Goal: Task Accomplishment & Management: Manage account settings

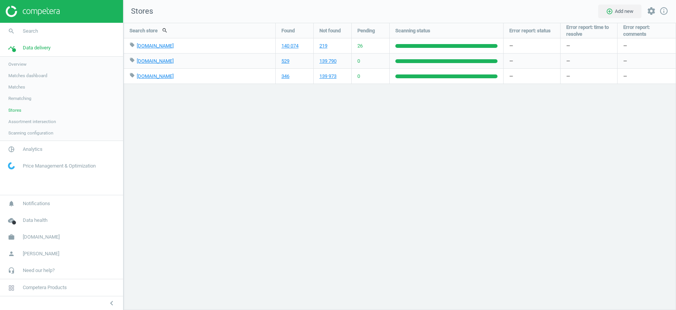
scroll to position [287, 553]
click at [44, 239] on span "[DOMAIN_NAME]" at bounding box center [41, 237] width 37 height 7
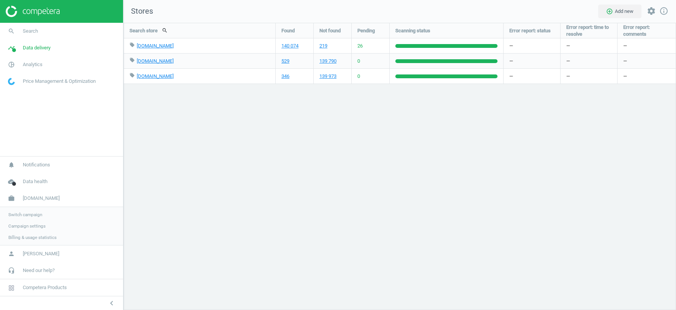
click at [25, 215] on span "Switch campaign" at bounding box center [25, 215] width 34 height 6
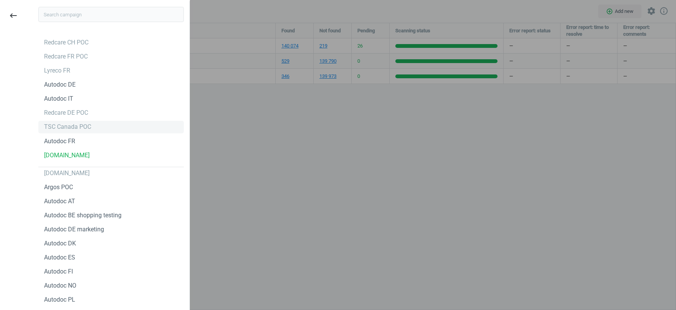
click at [65, 127] on div "TSC Canada POC" at bounding box center [67, 127] width 47 height 8
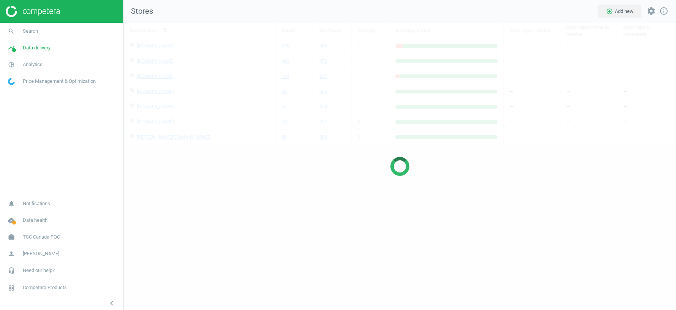
scroll to position [287, 553]
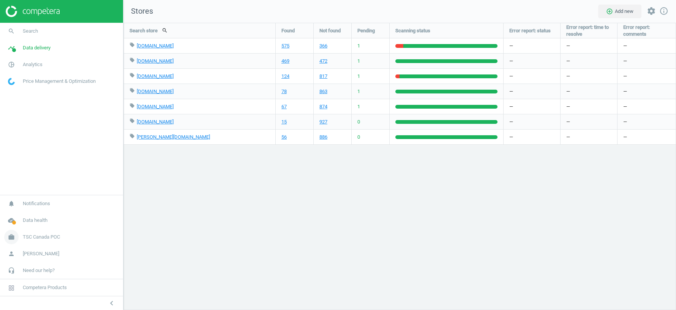
click at [35, 241] on span "TSC Canada POC" at bounding box center [41, 237] width 37 height 7
click at [33, 63] on span "Analytics" at bounding box center [33, 64] width 20 height 7
click at [24, 129] on span "Email alerts" at bounding box center [19, 127] width 23 height 6
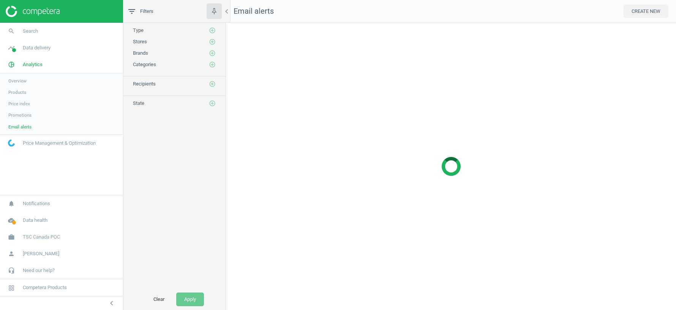
scroll to position [287, 450]
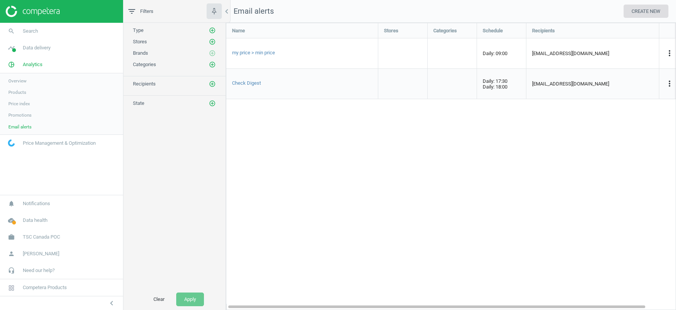
click at [644, 12] on button "CREATE NEW" at bounding box center [646, 12] width 45 height 14
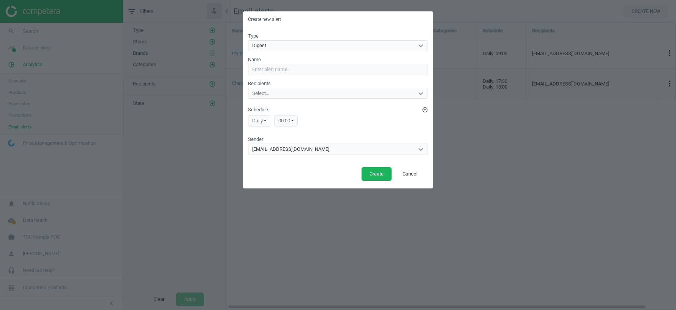
click at [295, 121] on div "00:00" at bounding box center [286, 120] width 24 height 11
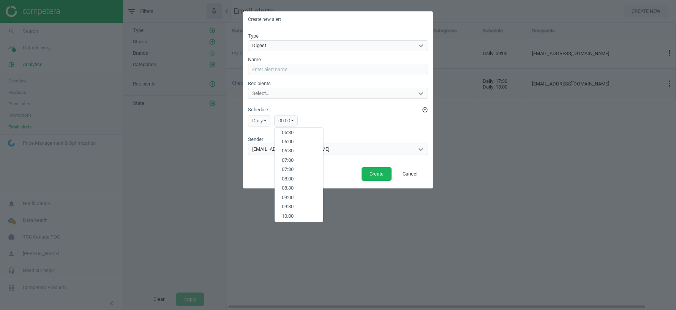
scroll to position [106, 0]
click at [288, 197] on button "09:00" at bounding box center [299, 195] width 49 height 9
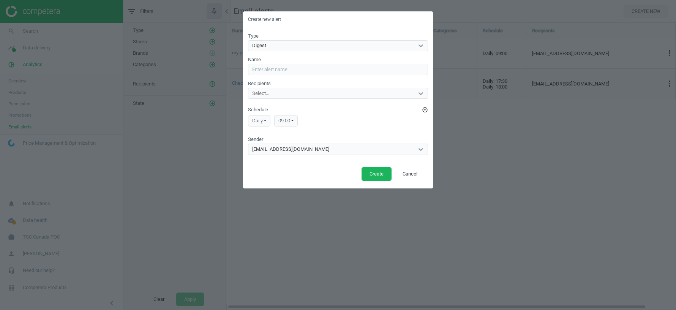
click at [275, 95] on div "Select..." at bounding box center [331, 94] width 166 height 10
type input "nat"
paste input "nataliya.megedyn@competera.net"
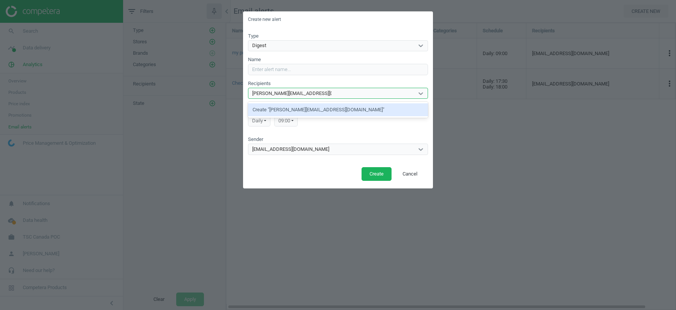
type input "nataliya.megedyn@competera.net"
click at [276, 49] on div "Digest" at bounding box center [331, 46] width 166 height 10
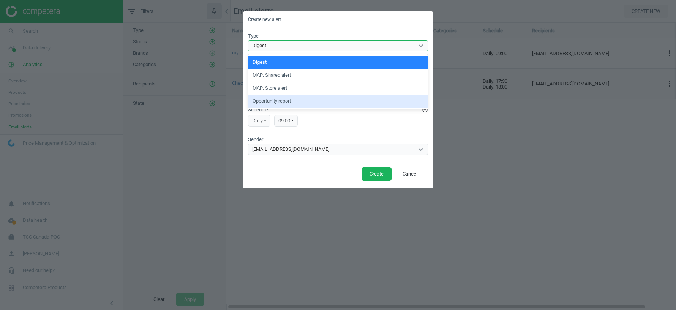
click at [339, 119] on div "daily Daily Monday Tuesday Wednesday Thursday Friday Saturday Sunday 09:00 00:0…" at bounding box center [338, 120] width 180 height 15
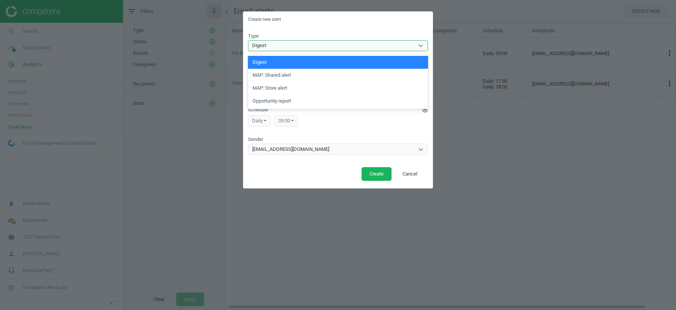
click at [290, 47] on div "Digest" at bounding box center [331, 46] width 166 height 10
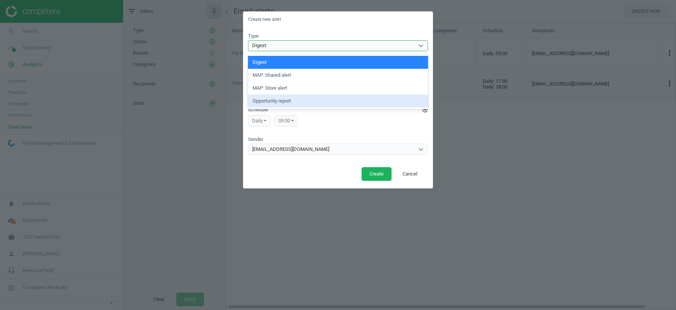
click at [295, 102] on div "Opportunity report" at bounding box center [338, 101] width 180 height 13
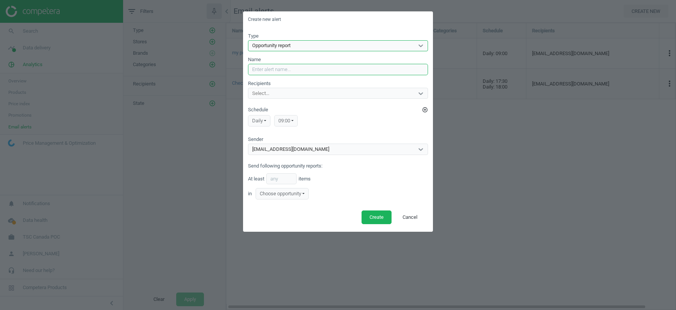
click at [272, 69] on input "Name" at bounding box center [338, 69] width 180 height 11
click at [308, 194] on div "Choose opportunity" at bounding box center [282, 193] width 53 height 11
click at [340, 195] on div "in Choose opportunity" at bounding box center [338, 193] width 180 height 11
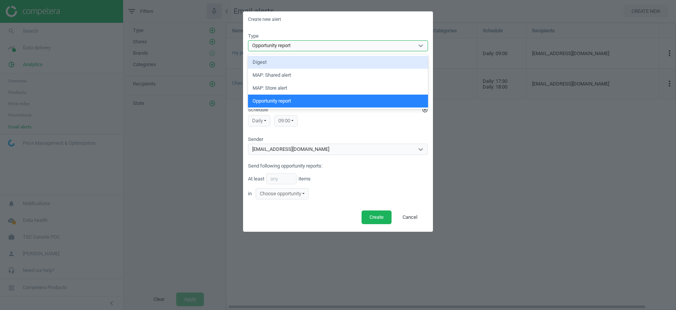
click at [271, 50] on div "Opportunity report" at bounding box center [331, 46] width 166 height 10
click at [271, 64] on div "Digest" at bounding box center [338, 62] width 180 height 13
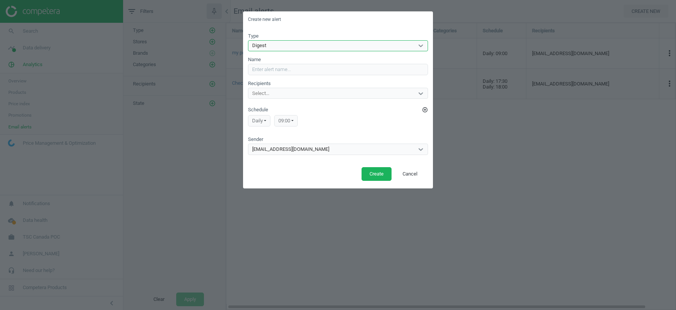
click at [292, 147] on div "robot@competera.net" at bounding box center [290, 149] width 77 height 7
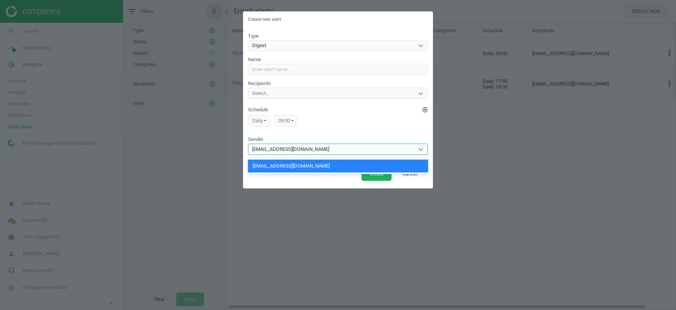
click at [300, 179] on div "Create Cancel" at bounding box center [338, 177] width 190 height 24
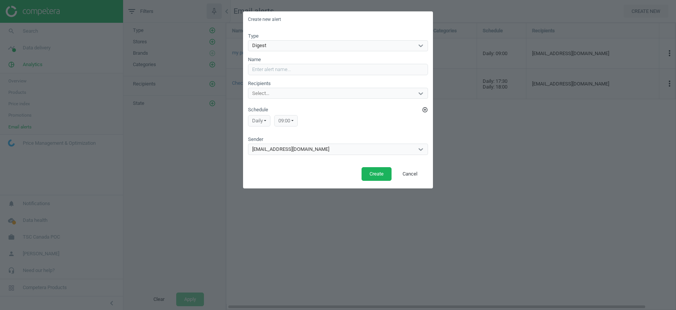
click at [311, 94] on div "Select..." at bounding box center [331, 94] width 166 height 10
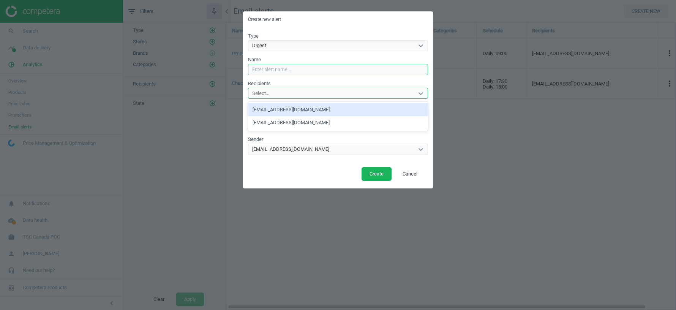
click at [303, 74] on input "Name" at bounding box center [338, 69] width 180 height 11
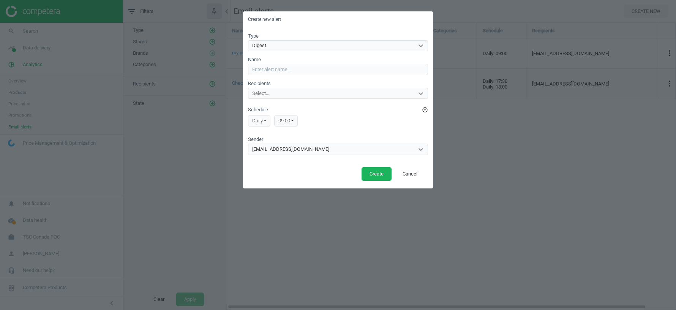
click at [273, 180] on div "Create Cancel" at bounding box center [338, 177] width 190 height 24
click at [419, 175] on button "Cancel" at bounding box center [410, 174] width 31 height 14
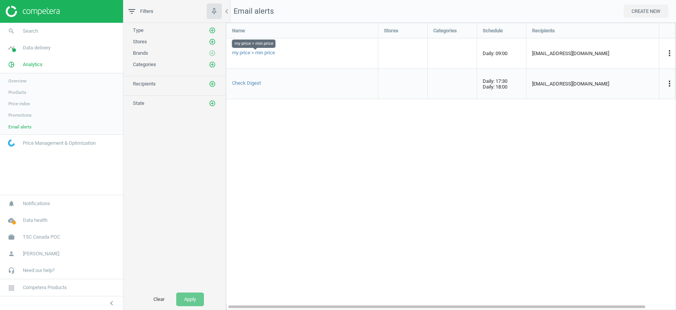
click at [257, 54] on span "my price > min price" at bounding box center [253, 53] width 43 height 6
click at [271, 54] on span "my price > min price" at bounding box center [253, 53] width 43 height 6
click at [271, 54] on label "Schedule add_circle_outline" at bounding box center [338, 54] width 180 height 7
click at [422, 54] on button "add_circle_outline" at bounding box center [425, 55] width 6 height 6
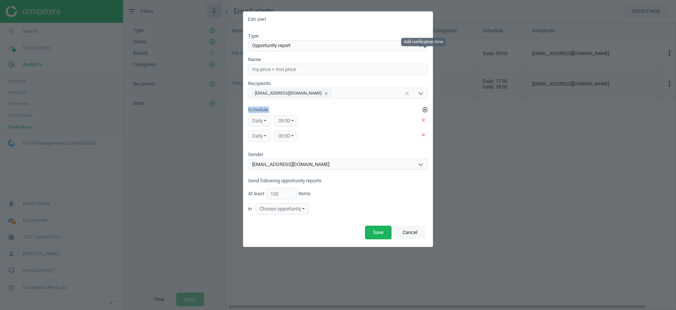
click at [412, 231] on button "Cancel" at bounding box center [410, 233] width 31 height 14
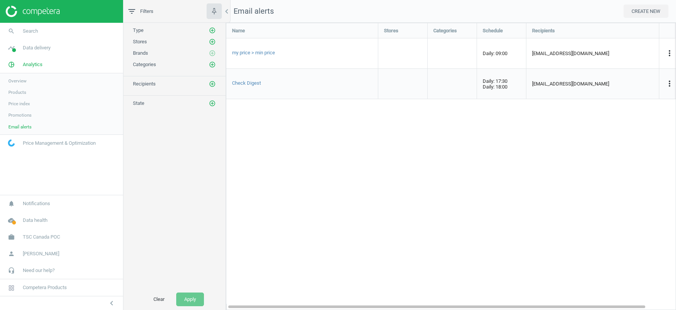
click at [17, 91] on span "Products" at bounding box center [17, 92] width 18 height 6
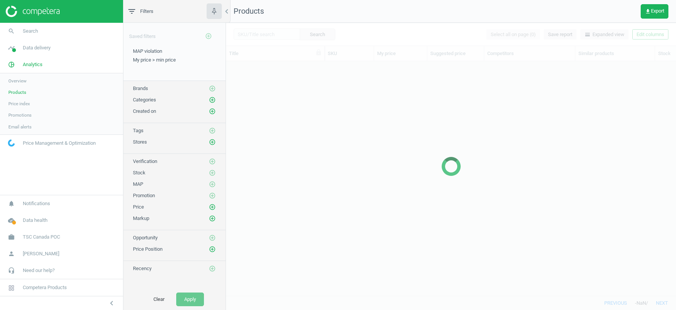
scroll to position [235, 450]
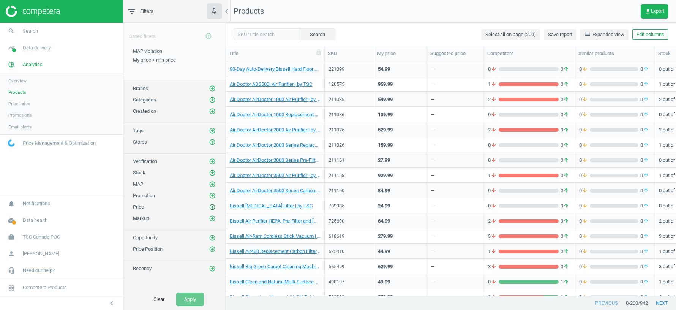
click at [214, 204] on icon "add_circle_outline" at bounding box center [212, 207] width 7 height 7
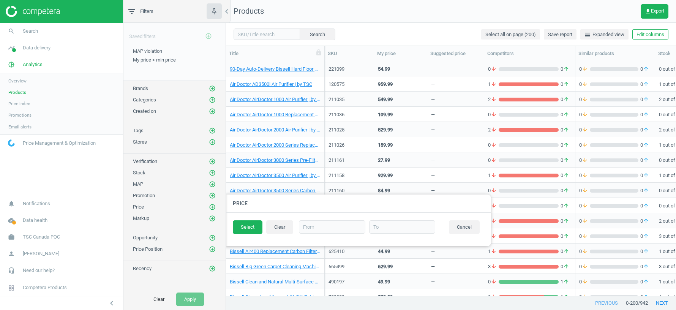
click at [176, 245] on div "Price Position add_circle_outline" at bounding box center [174, 249] width 83 height 8
click at [213, 246] on icon "add_circle_outline" at bounding box center [212, 249] width 7 height 7
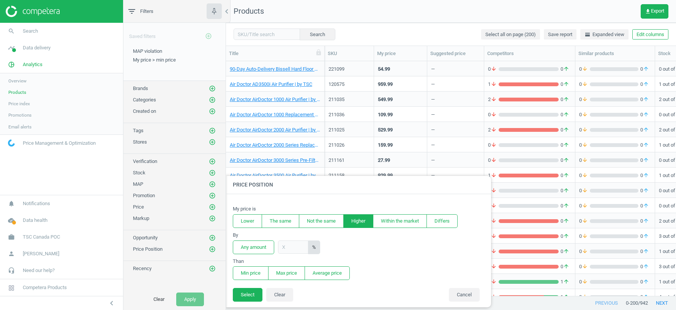
click at [358, 223] on button "Higher" at bounding box center [358, 221] width 30 height 14
click at [259, 268] on button "Min price" at bounding box center [251, 273] width 36 height 14
click at [247, 294] on button "Select" at bounding box center [248, 295] width 30 height 14
click at [359, 249] on section "error By Any amount %" at bounding box center [358, 243] width 251 height 22
click at [281, 249] on input "text" at bounding box center [293, 247] width 30 height 13
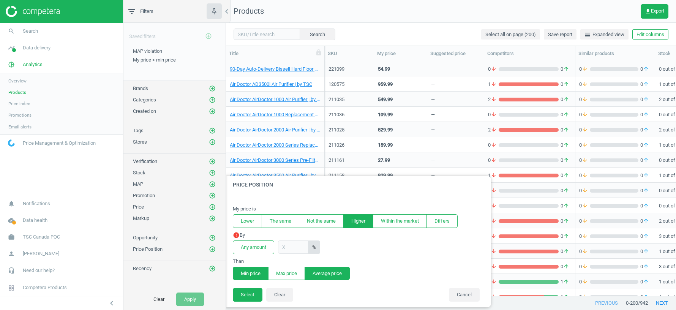
click at [343, 274] on button "Average price" at bounding box center [327, 274] width 45 height 14
click at [288, 247] on input "text" at bounding box center [293, 247] width 30 height 13
click at [249, 273] on button "Min price" at bounding box center [251, 274] width 36 height 14
click at [290, 247] on input "text" at bounding box center [293, 247] width 30 height 13
type input "10"
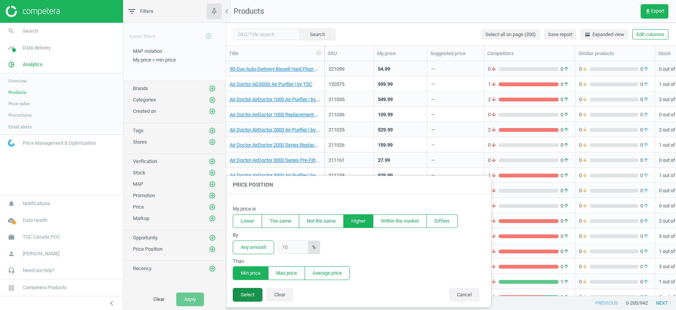
click at [253, 291] on button "Select" at bounding box center [248, 295] width 30 height 14
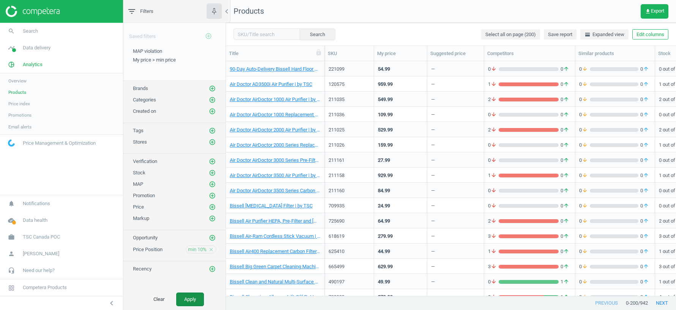
click at [191, 300] on button "Apply" at bounding box center [190, 300] width 28 height 14
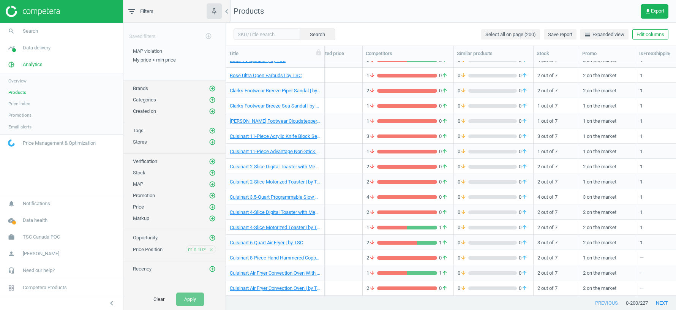
scroll to position [0, 18]
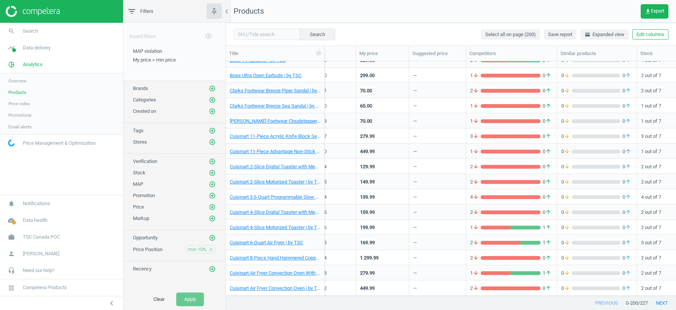
click at [392, 104] on div "65.00" at bounding box center [382, 105] width 45 height 13
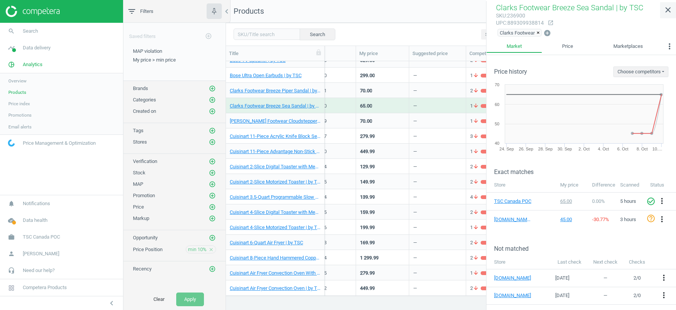
click at [669, 11] on icon "close" at bounding box center [668, 9] width 9 height 9
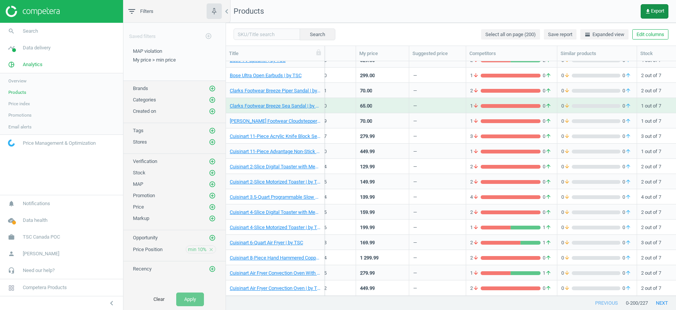
click at [654, 11] on span "get_app Export" at bounding box center [654, 11] width 19 height 6
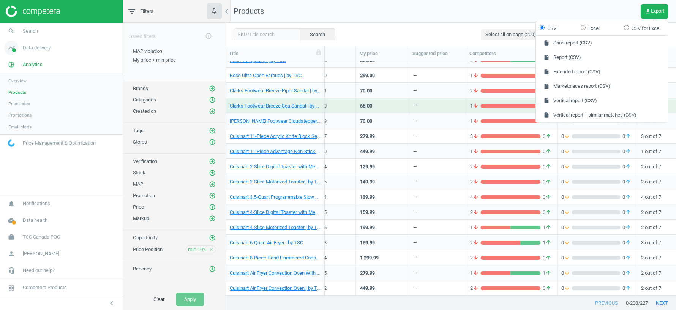
click at [38, 49] on span "Data delivery" at bounding box center [37, 47] width 28 height 7
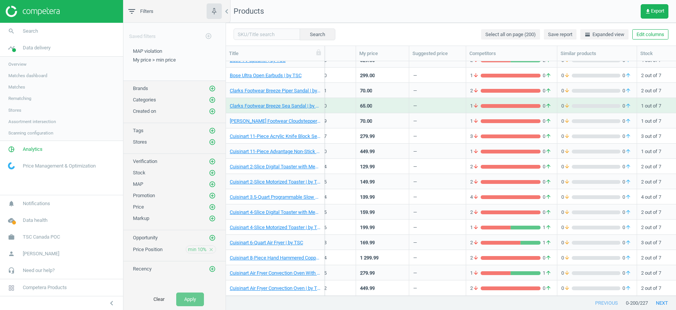
click at [25, 135] on span "Scanning configuration" at bounding box center [30, 133] width 45 height 6
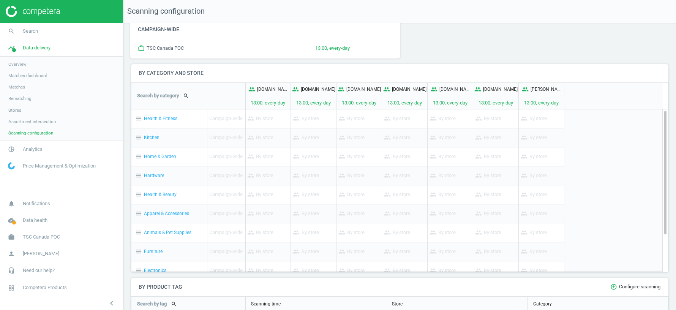
scroll to position [6, 0]
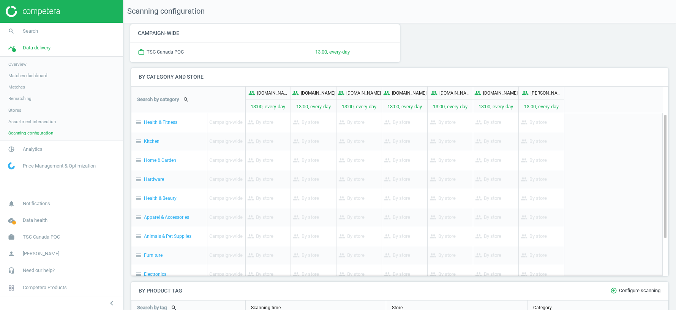
click at [14, 111] on span "Stores" at bounding box center [14, 110] width 13 height 6
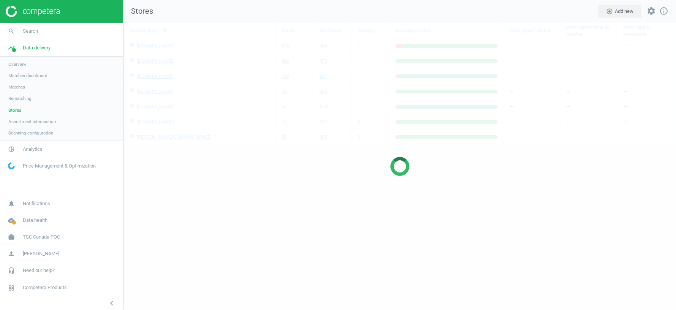
scroll to position [287, 553]
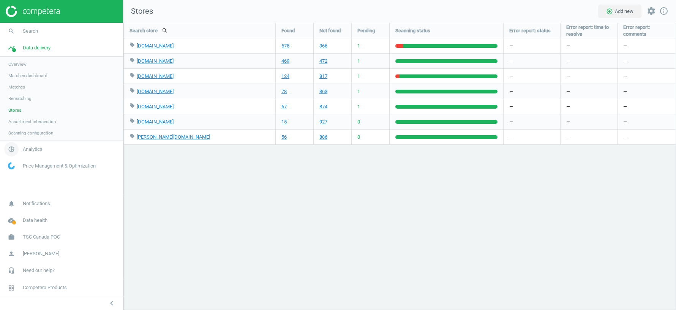
click at [32, 152] on link "pie_chart_outlined Analytics" at bounding box center [61, 149] width 123 height 17
click at [19, 92] on span "Products" at bounding box center [17, 92] width 18 height 6
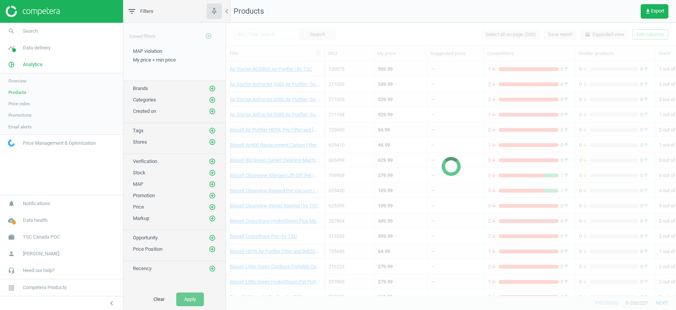
scroll to position [251, 0]
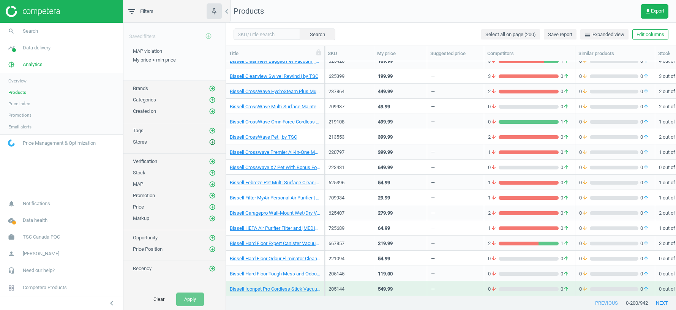
click at [214, 140] on icon "add_circle_outline" at bounding box center [212, 142] width 7 height 7
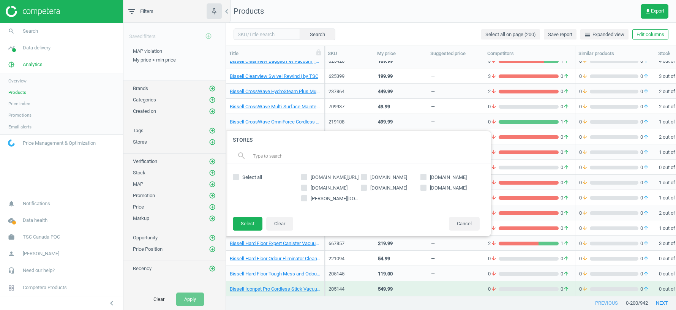
click at [304, 176] on input "google.ca/shopping" at bounding box center [304, 177] width 5 height 5
checkbox input "true"
click at [245, 226] on button "Select" at bounding box center [248, 224] width 30 height 14
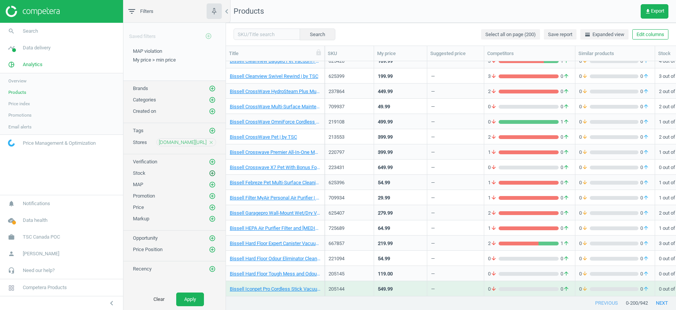
click at [211, 170] on icon "add_circle_outline" at bounding box center [212, 173] width 7 height 7
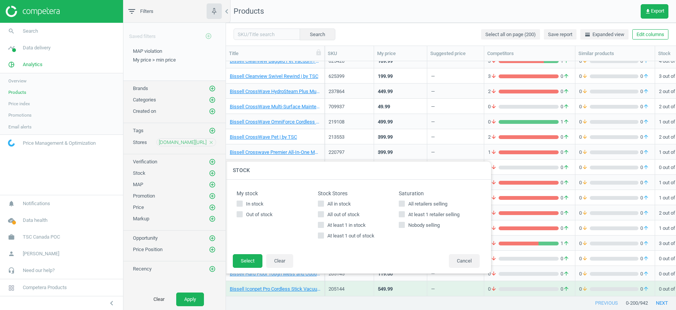
click at [321, 226] on input "At least 1 in stock" at bounding box center [320, 224] width 5 height 5
checkbox input "true"
click at [251, 258] on button "Select" at bounding box center [248, 261] width 30 height 14
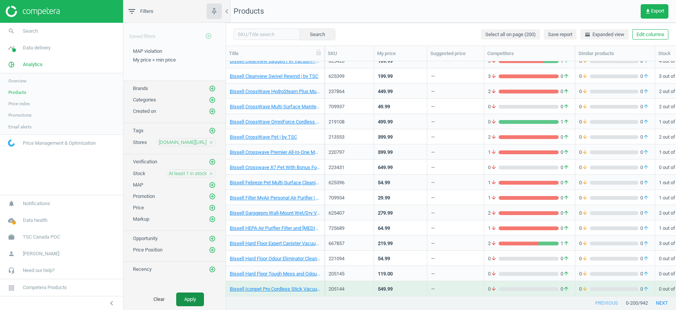
click at [191, 297] on button "Apply" at bounding box center [190, 300] width 28 height 14
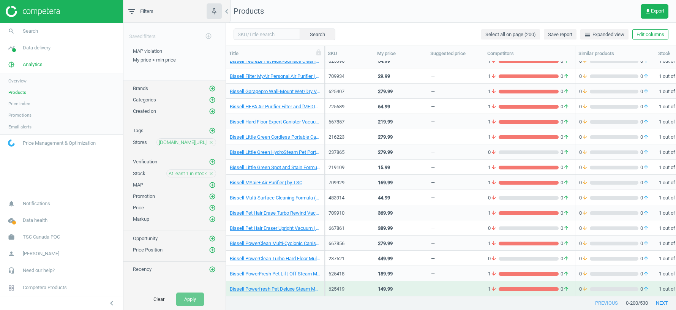
click at [403, 167] on div "15.99" at bounding box center [400, 166] width 45 height 13
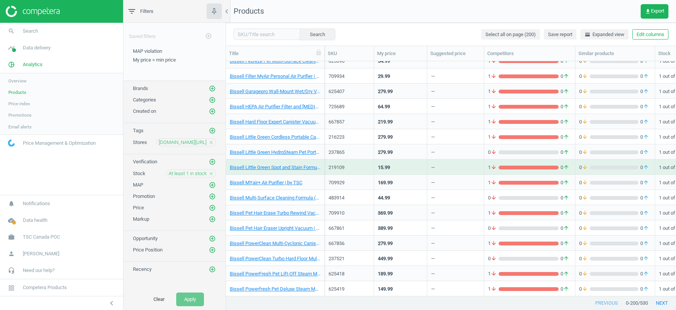
click at [403, 167] on div "15.99" at bounding box center [400, 166] width 45 height 13
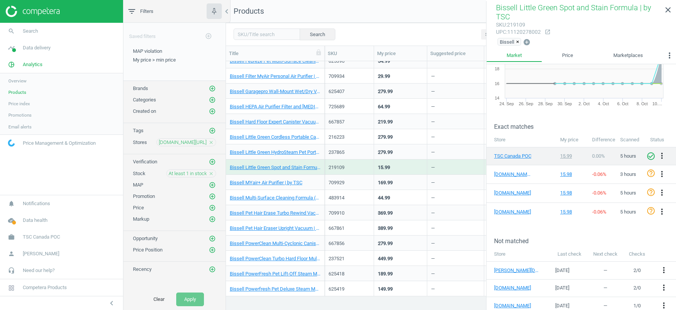
scroll to position [65, 0]
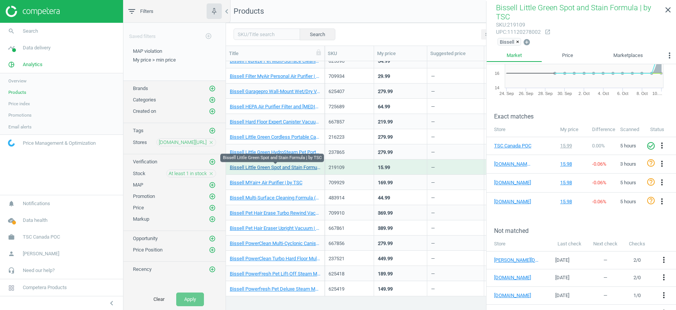
click at [301, 166] on link "Bissell Little Green Spot and Stain Formula | by TSC" at bounding box center [275, 167] width 91 height 7
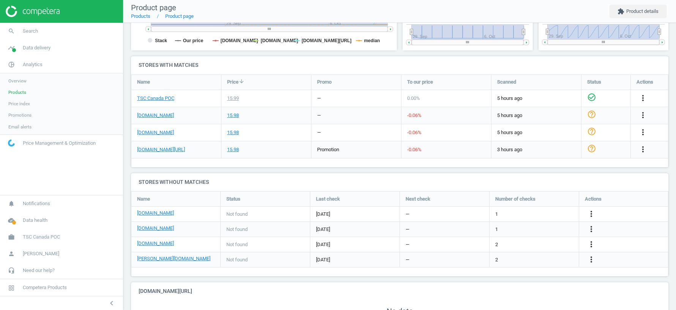
scroll to position [248, 0]
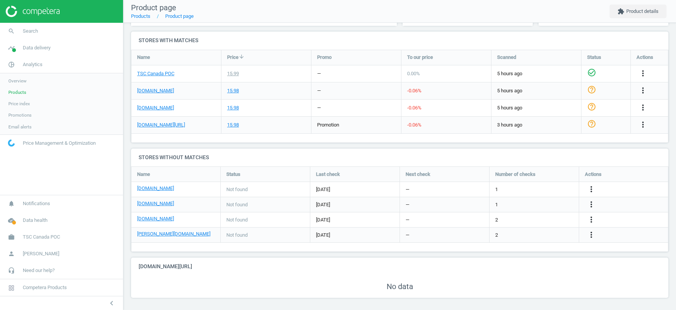
click at [363, 124] on div "promotion" at bounding box center [357, 125] width 90 height 17
click at [641, 128] on icon "more_vert" at bounding box center [643, 124] width 9 height 9
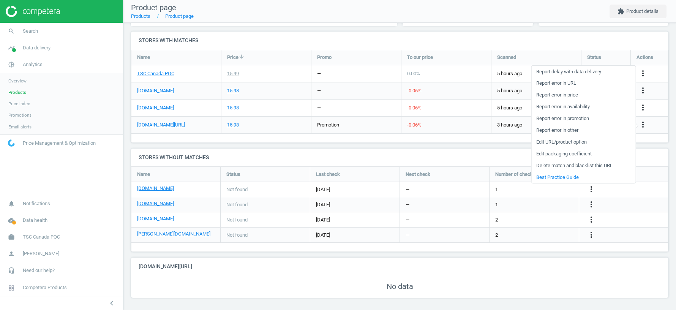
click at [559, 4] on nav "Product page Products Product page extension Product details" at bounding box center [399, 11] width 553 height 23
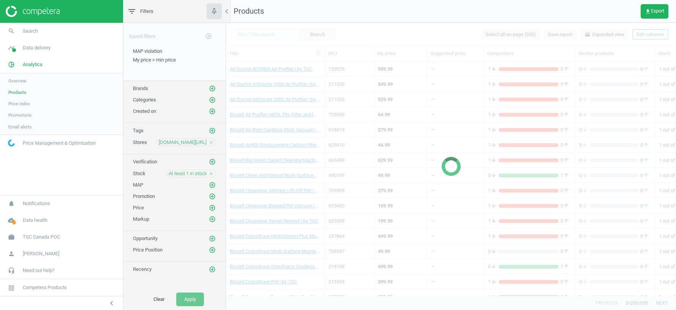
scroll to position [130, 0]
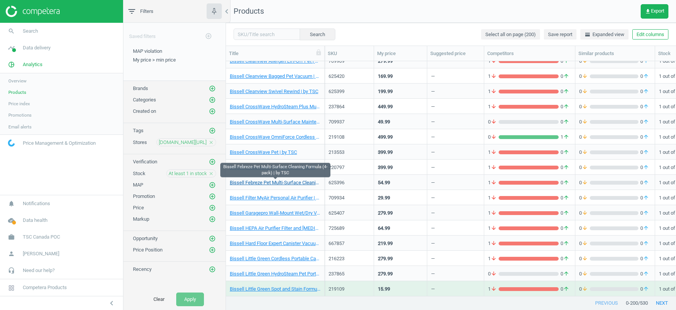
click at [299, 183] on link "Bissell Febreze Pet Multi-Surface Cleaning Formula (4-pack) | by TSC" at bounding box center [275, 182] width 91 height 7
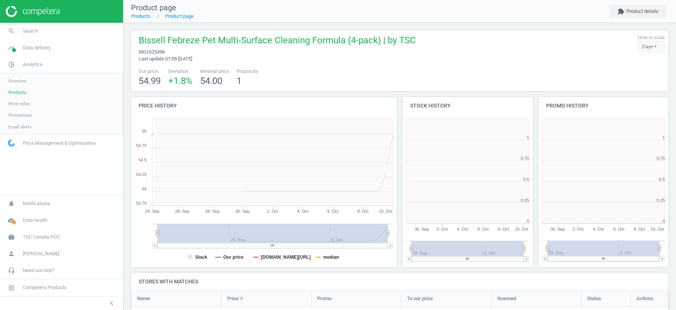
scroll to position [4, 4]
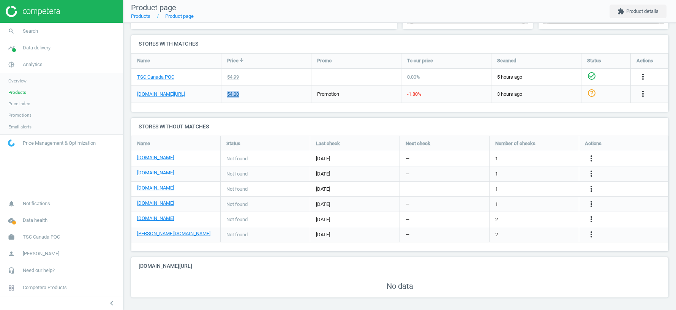
click at [236, 93] on div "54.00" at bounding box center [233, 94] width 12 height 7
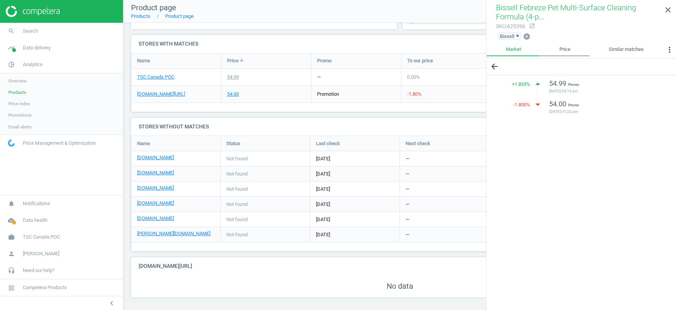
click at [570, 46] on link "Price" at bounding box center [564, 49] width 49 height 13
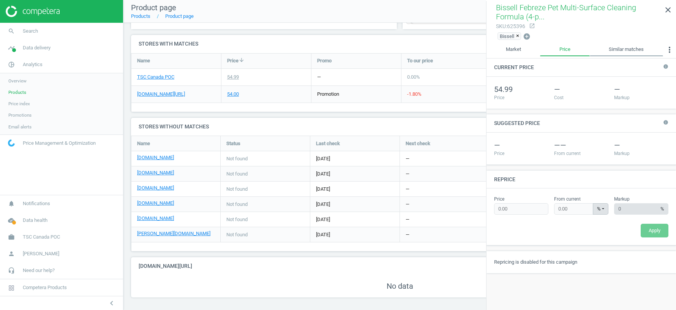
click at [615, 49] on link "Similar matches" at bounding box center [626, 49] width 73 height 13
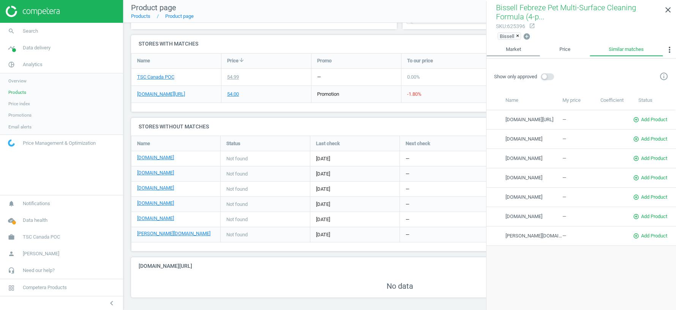
click at [511, 52] on link "Market" at bounding box center [514, 49] width 54 height 13
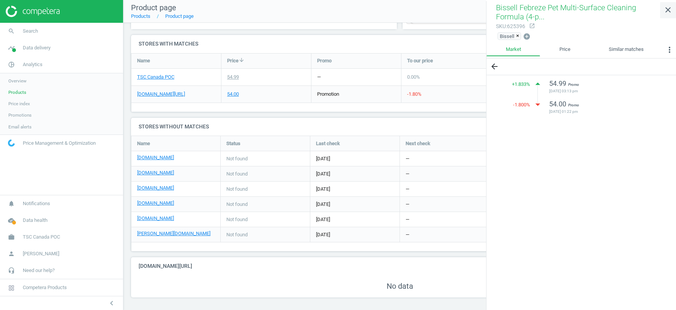
click at [669, 11] on icon "close" at bounding box center [668, 9] width 9 height 9
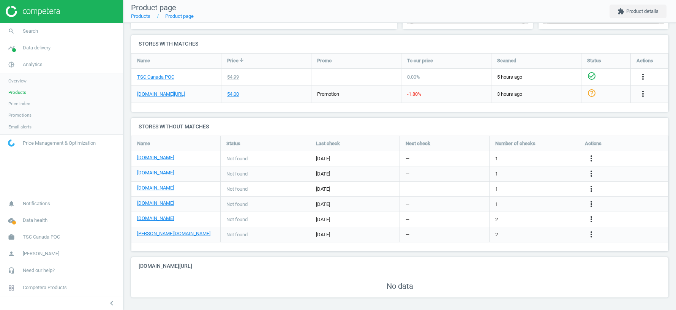
scroll to position [0, 0]
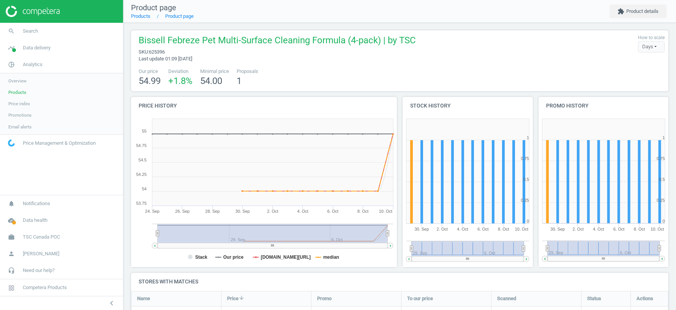
click at [161, 49] on span "625396" at bounding box center [157, 52] width 16 height 6
copy span "625396"
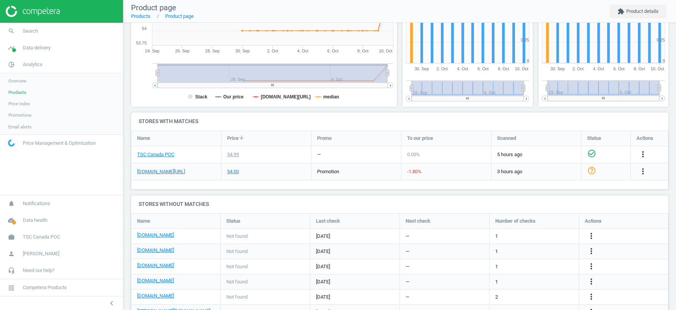
scroll to position [202, 0]
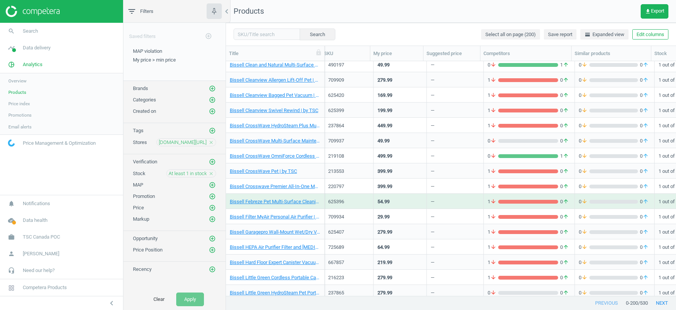
scroll to position [178, 0]
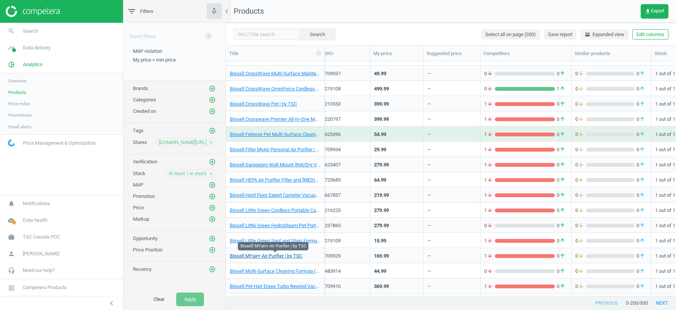
click at [297, 253] on link "Bissell MYair+ Air Purifier | by TSC" at bounding box center [266, 256] width 73 height 7
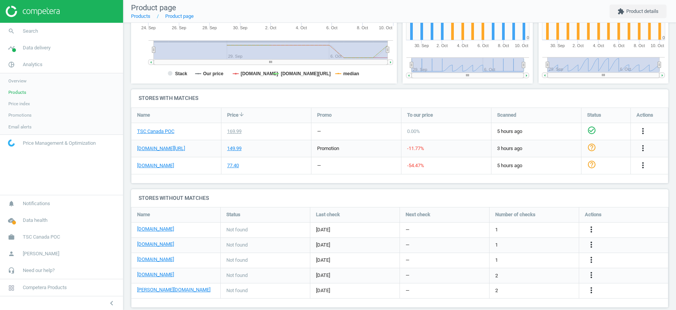
scroll to position [240, 0]
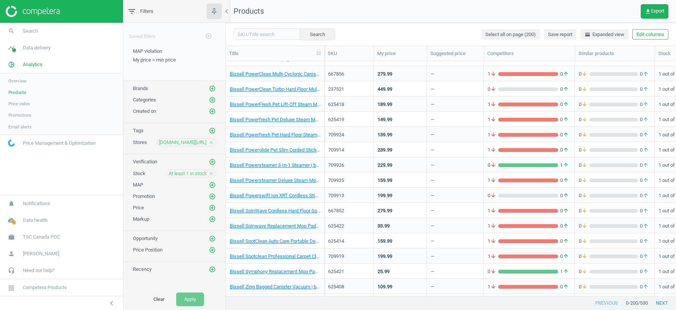
scroll to position [567, 0]
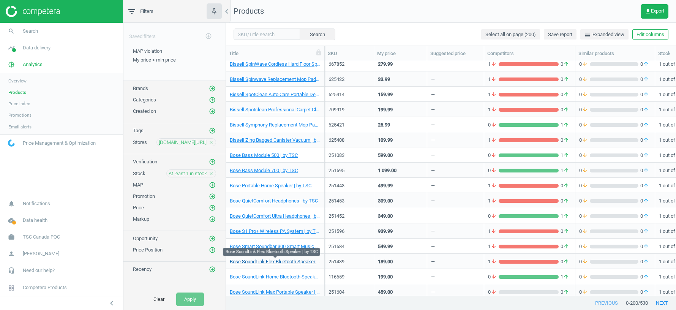
click at [298, 261] on link "Bose SoundLink Flex Bluetooth Speaker | by TSC" at bounding box center [275, 261] width 91 height 7
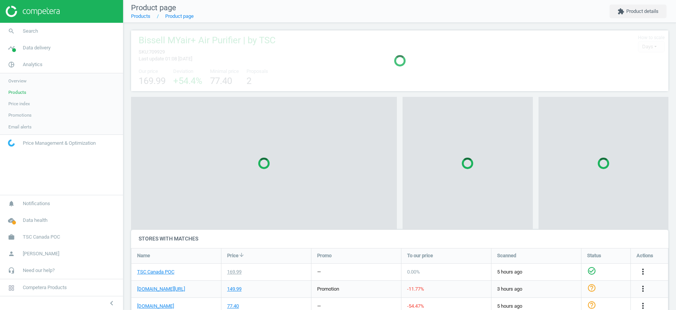
scroll to position [101, 538]
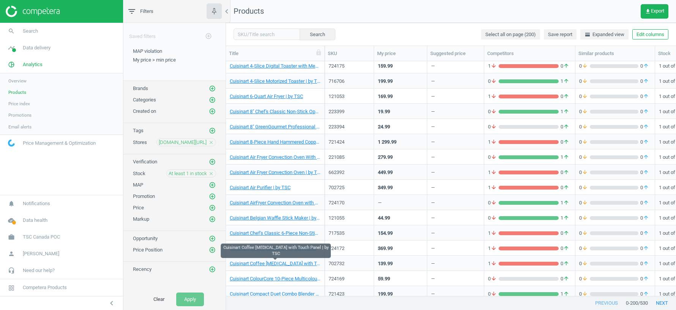
click at [308, 259] on div "Cuisinart Coffee Grinder with Touch Panel | by TSC" at bounding box center [275, 262] width 91 height 13
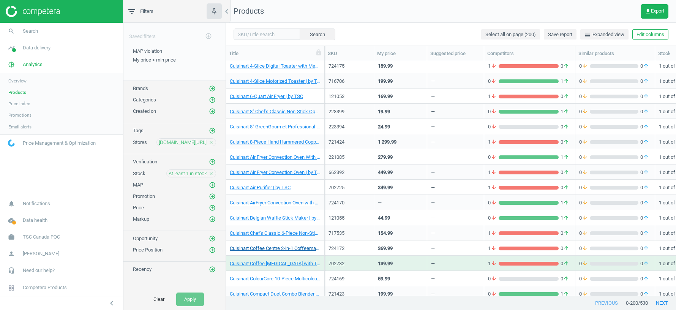
click at [295, 248] on link "Cuisinart Coffee Centre 2-in-1 Coffeemaker | by TSC" at bounding box center [275, 248] width 91 height 7
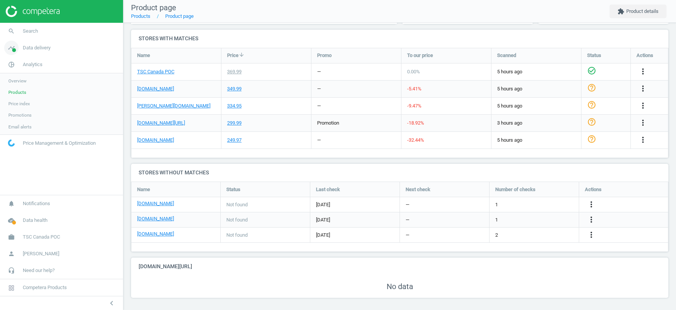
click at [43, 48] on span "Data delivery" at bounding box center [37, 47] width 28 height 7
click at [15, 133] on span "Scanning configuration" at bounding box center [30, 133] width 45 height 6
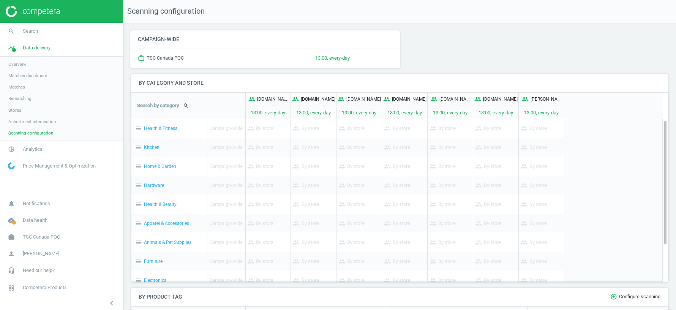
click at [14, 76] on span "Matches dashboard" at bounding box center [27, 76] width 39 height 6
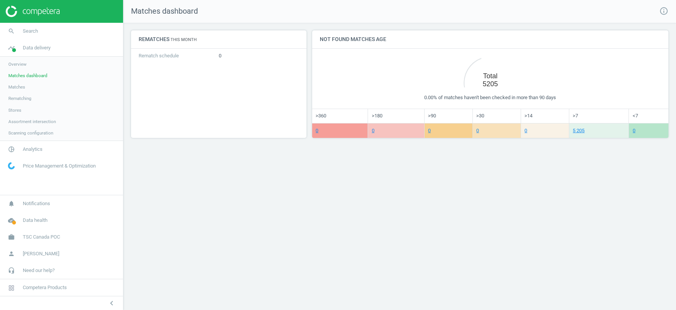
click at [15, 89] on span "Matches" at bounding box center [16, 87] width 17 height 6
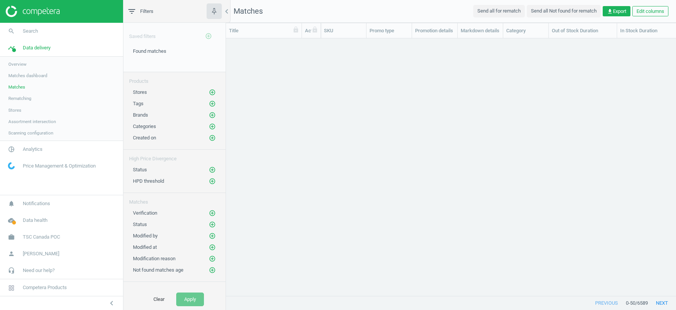
scroll to position [258, 450]
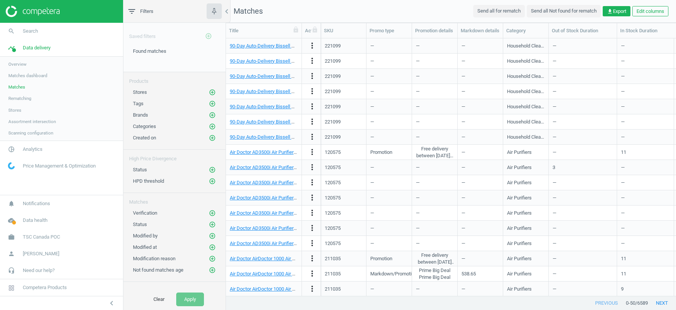
click at [19, 62] on span "Overview" at bounding box center [17, 64] width 18 height 6
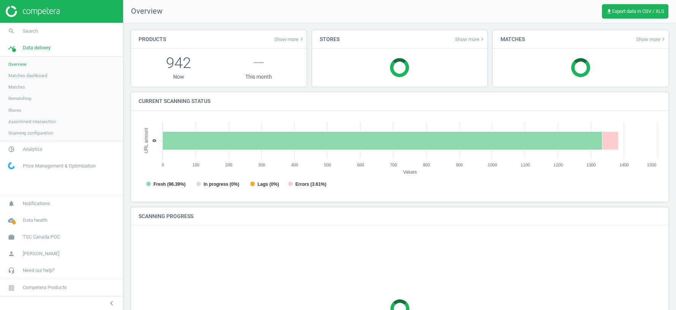
scroll to position [152, 522]
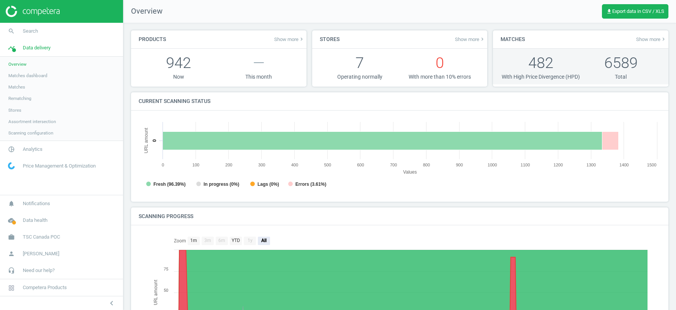
click at [539, 58] on p "482" at bounding box center [541, 62] width 80 height 21
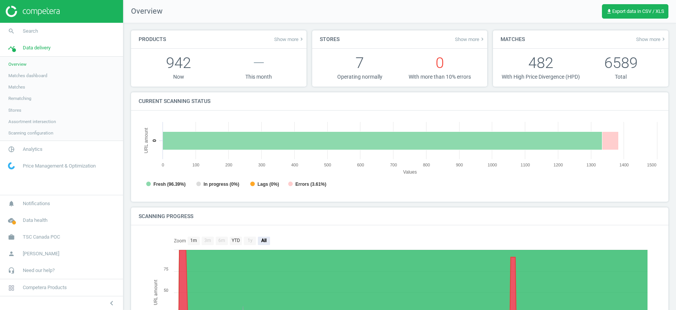
click at [653, 37] on span "Show more keyboard_arrow_right" at bounding box center [651, 39] width 30 height 6
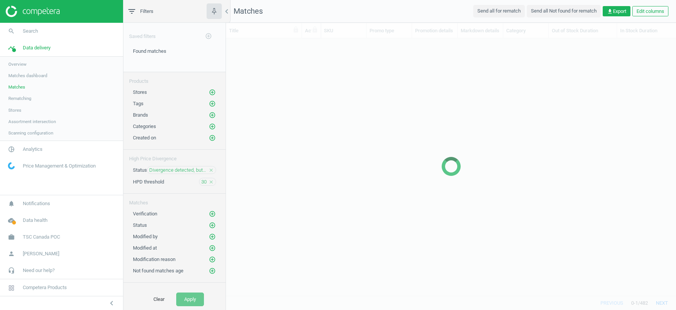
scroll to position [258, 450]
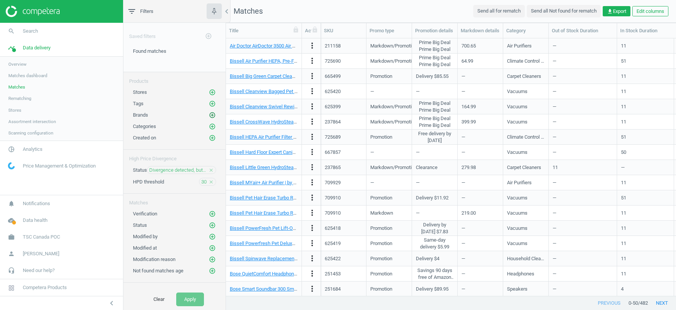
click at [214, 114] on icon "add_circle_outline" at bounding box center [212, 115] width 7 height 7
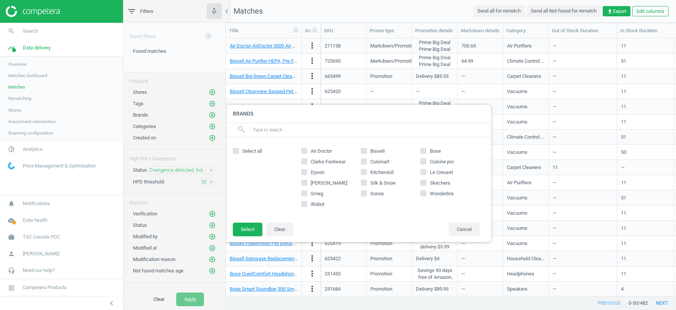
click at [306, 172] on input "Dyson" at bounding box center [304, 171] width 5 height 5
checkbox input "true"
click at [251, 229] on button "Select" at bounding box center [248, 230] width 30 height 14
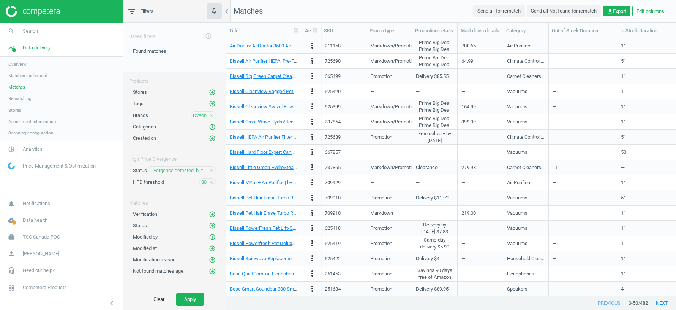
click at [191, 308] on div "Clear Apply" at bounding box center [174, 299] width 102 height 21
click at [188, 298] on button "Apply" at bounding box center [190, 300] width 28 height 14
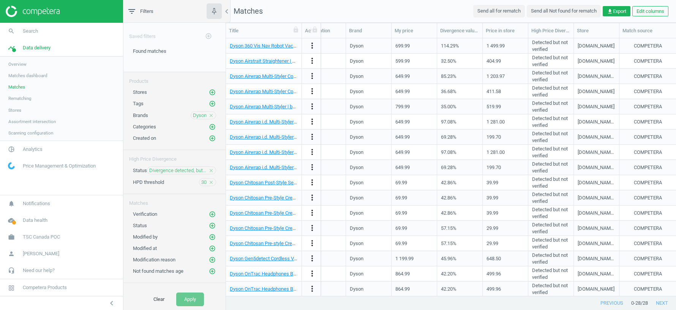
scroll to position [0, 459]
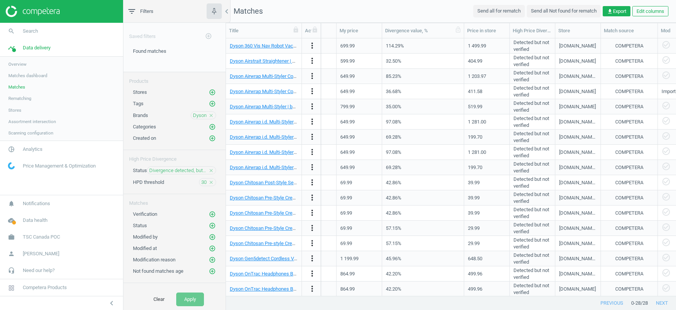
drag, startPoint x: 427, startPoint y: 27, endPoint x: 487, endPoint y: 27, distance: 60.8
click at [468, 27] on div at bounding box center [464, 30] width 8 height 15
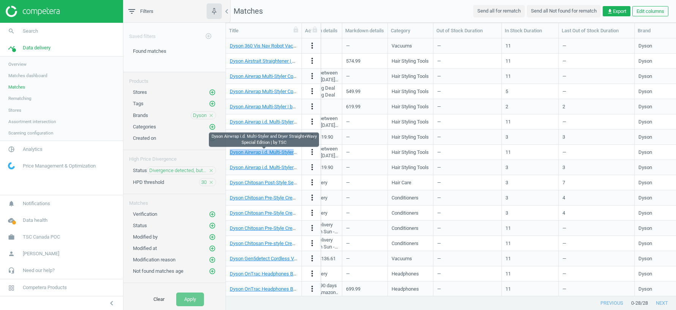
scroll to position [0, 0]
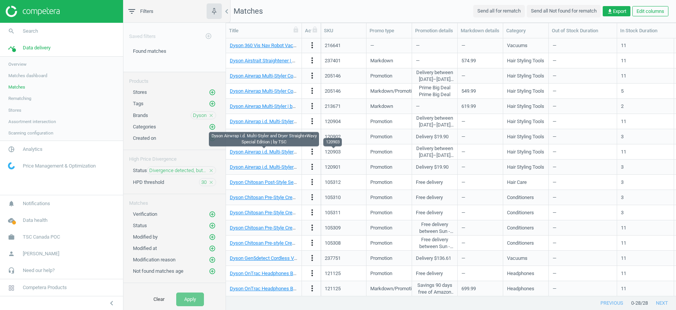
click at [333, 150] on div "120903" at bounding box center [333, 152] width 16 height 7
copy div "120903"
click at [26, 150] on span "Analytics" at bounding box center [33, 149] width 20 height 7
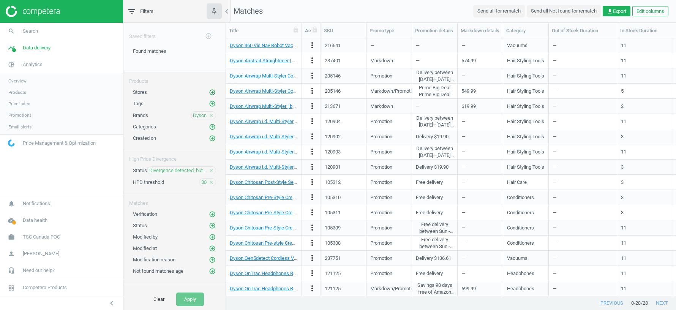
click at [213, 90] on icon "add_circle_outline" at bounding box center [212, 92] width 7 height 7
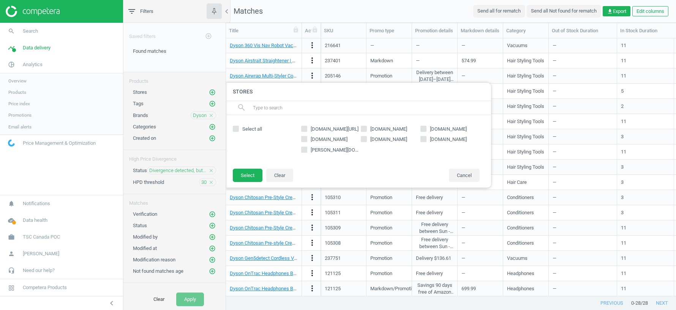
click at [306, 139] on input "bestbuy.ca" at bounding box center [304, 139] width 5 height 5
checkbox input "true"
click at [306, 150] on input "williams-sonoma.ca" at bounding box center [304, 149] width 5 height 5
checkbox input "true"
click at [363, 139] on input "canadiantire.ca" at bounding box center [364, 139] width 5 height 5
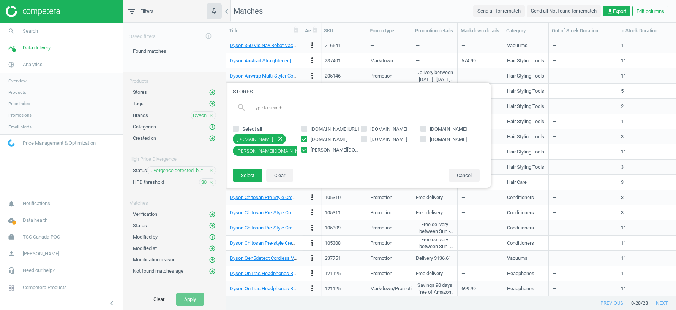
checkbox input "true"
click at [363, 127] on input "amazon.ca" at bounding box center [364, 128] width 5 height 5
checkbox input "true"
click at [423, 128] on input "walmart.ca" at bounding box center [423, 128] width 5 height 5
checkbox input "true"
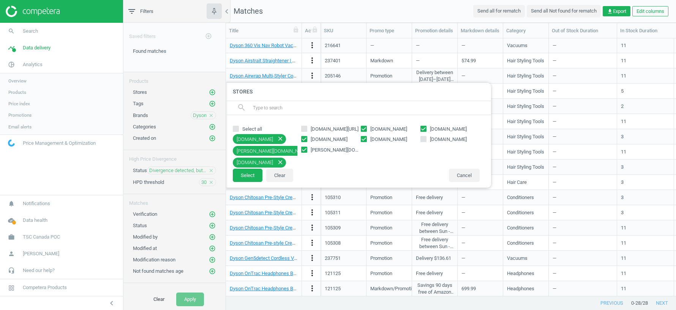
click at [424, 138] on input "staples.ca" at bounding box center [423, 139] width 5 height 5
checkbox input "true"
click at [247, 174] on button "Select" at bounding box center [248, 176] width 30 height 14
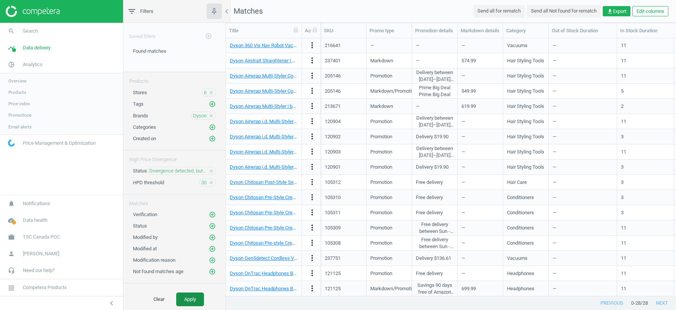
click at [190, 296] on button "Apply" at bounding box center [190, 300] width 28 height 14
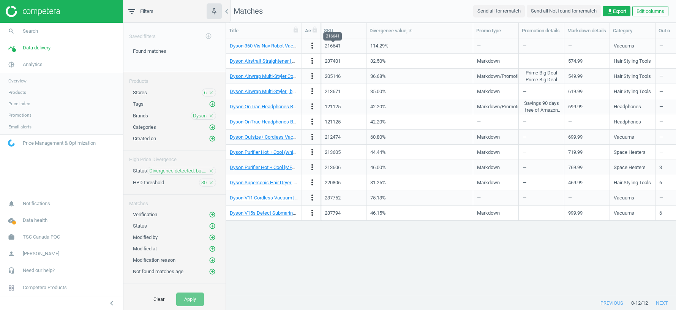
click at [331, 46] on div "216641" at bounding box center [333, 46] width 16 height 7
copy div "216641"
click at [390, 254] on div "Dyson 360 Vis Nav Robot Vacuum | by TSC more_vert 216641 114.29% — — — Vacuums …" at bounding box center [451, 167] width 450 height 258
click at [205, 90] on span "6" at bounding box center [205, 92] width 3 height 7
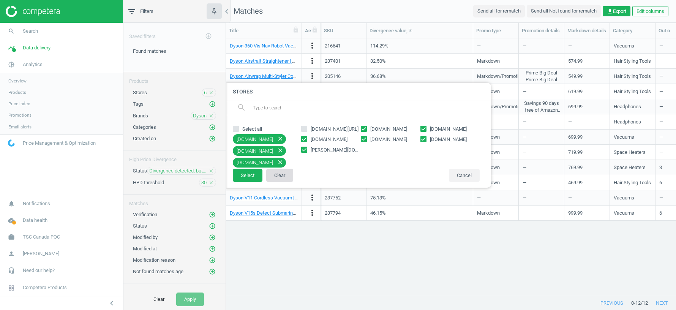
click at [278, 179] on button "Clear" at bounding box center [279, 176] width 27 height 14
checkbox input "false"
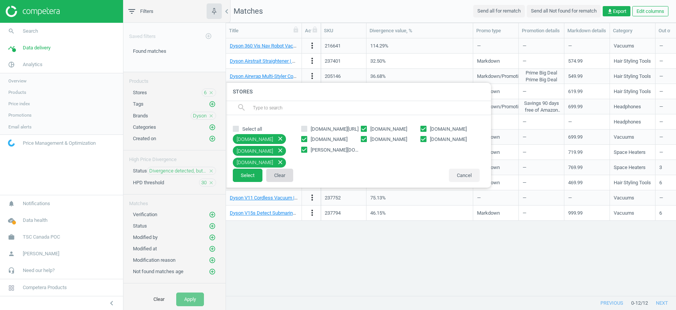
checkbox input "false"
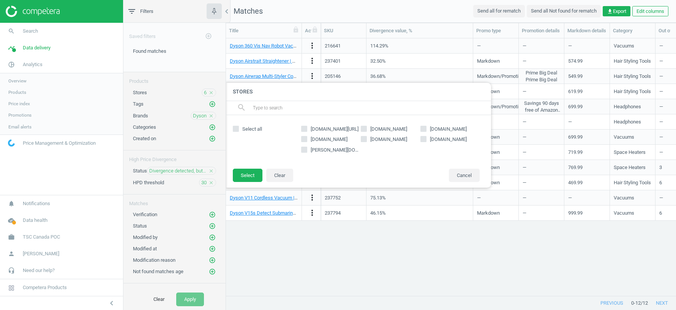
click at [305, 128] on input "google.ca/shopping" at bounding box center [304, 128] width 5 height 5
checkbox input "true"
click at [245, 176] on button "Select" at bounding box center [248, 176] width 30 height 14
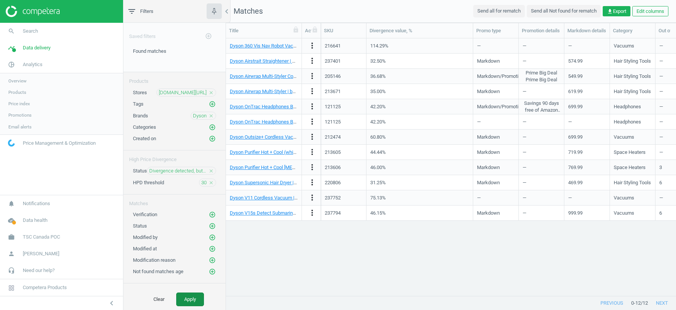
click at [191, 301] on button "Apply" at bounding box center [190, 300] width 28 height 14
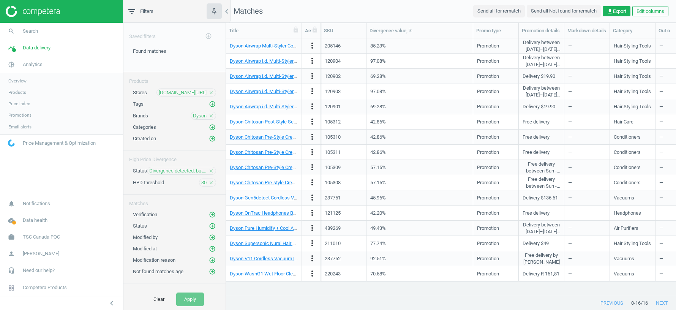
scroll to position [0, 6]
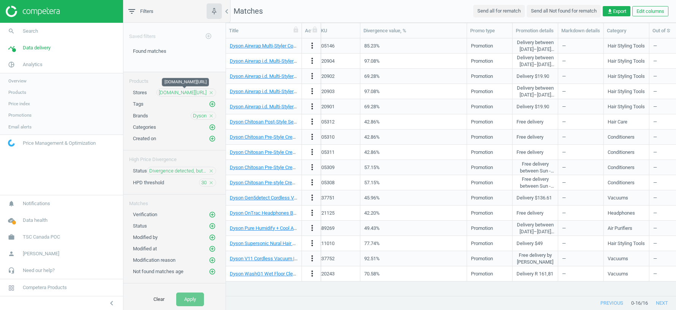
click at [185, 92] on span "google.ca/shopping" at bounding box center [183, 92] width 48 height 7
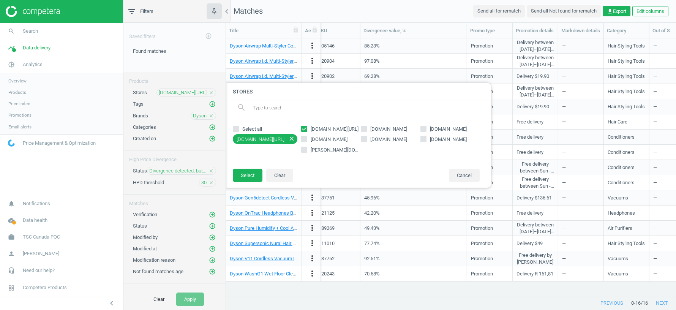
click at [303, 127] on input "google.ca/shopping" at bounding box center [304, 128] width 5 height 5
checkbox input "false"
click at [363, 128] on input "amazon.ca" at bounding box center [364, 128] width 5 height 5
checkbox input "true"
click at [306, 138] on input "bestbuy.ca" at bounding box center [304, 139] width 5 height 5
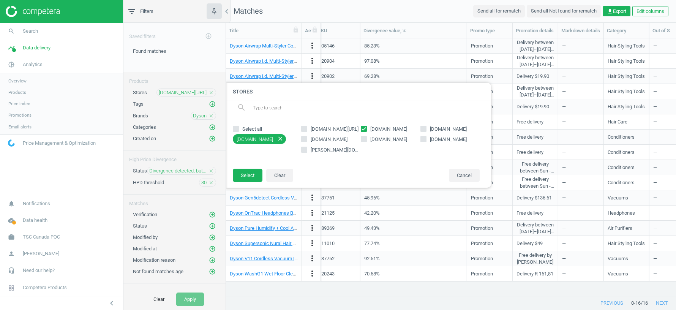
checkbox input "true"
click at [306, 150] on input "williams-sonoma.ca" at bounding box center [304, 149] width 5 height 5
checkbox input "true"
click at [361, 138] on label "bestbuy.ca" at bounding box center [331, 139] width 60 height 7
click at [307, 138] on input "bestbuy.ca" at bounding box center [304, 139] width 5 height 5
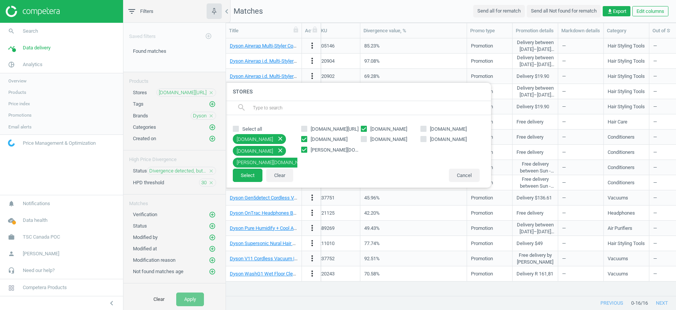
checkbox input "false"
click at [427, 137] on label "staples.ca" at bounding box center [451, 139] width 60 height 7
click at [426, 137] on input "staples.ca" at bounding box center [423, 139] width 5 height 5
checkbox input "true"
click at [426, 127] on icon at bounding box center [424, 129] width 6 height 6
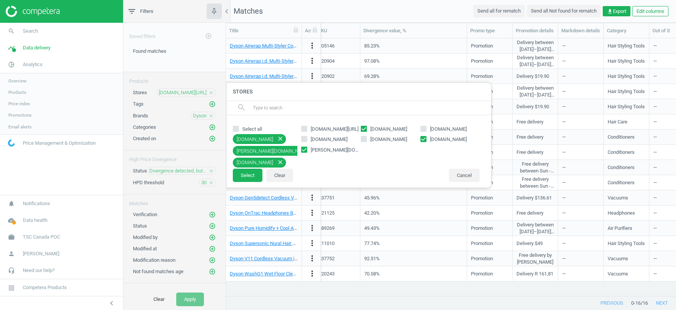
click at [426, 127] on input "walmart.ca" at bounding box center [423, 128] width 5 height 5
checkbox input "true"
click at [362, 141] on input "canadiantire.ca" at bounding box center [364, 139] width 5 height 5
checkbox input "true"
click at [306, 139] on input "bestbuy.ca" at bounding box center [304, 139] width 5 height 5
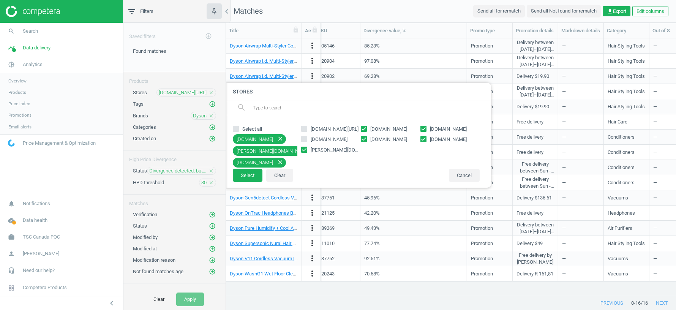
checkbox input "true"
click at [253, 174] on button "Select" at bounding box center [248, 176] width 30 height 14
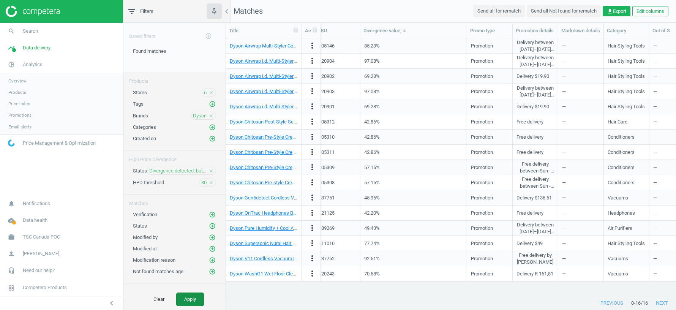
click at [194, 298] on button "Apply" at bounding box center [190, 300] width 28 height 14
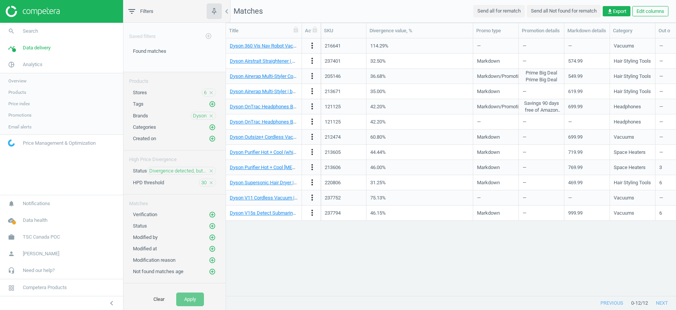
click at [30, 81] on link "Overview" at bounding box center [61, 80] width 123 height 11
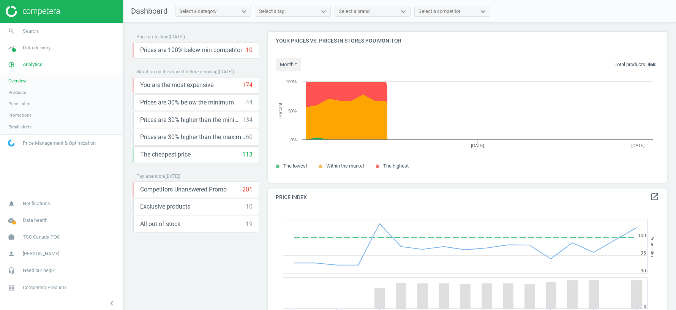
scroll to position [175, 399]
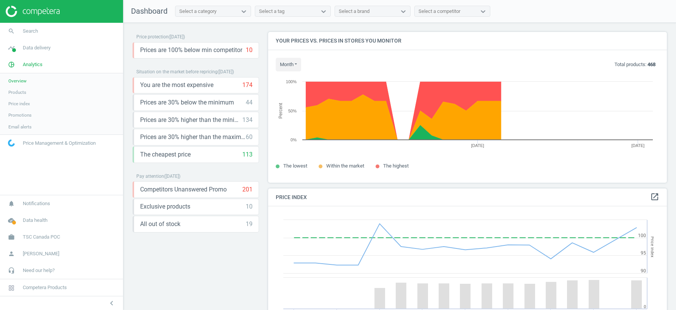
click at [25, 128] on span "Email alerts" at bounding box center [19, 127] width 23 height 6
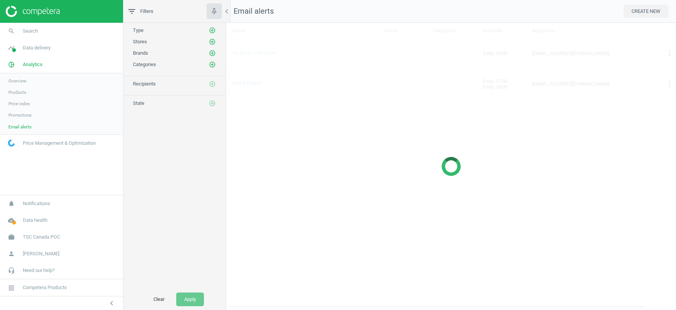
scroll to position [287, 450]
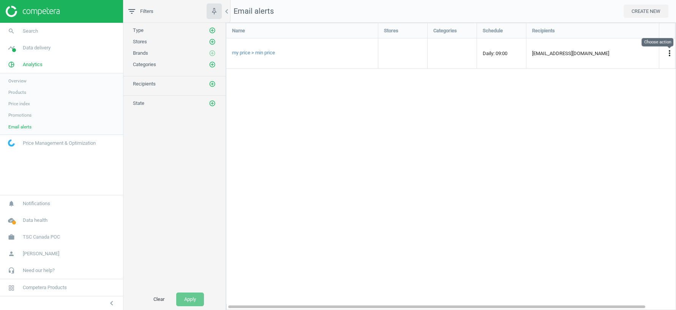
click at [668, 54] on icon "more_vert" at bounding box center [669, 53] width 9 height 9
click at [604, 66] on link "Edit" at bounding box center [622, 67] width 104 height 12
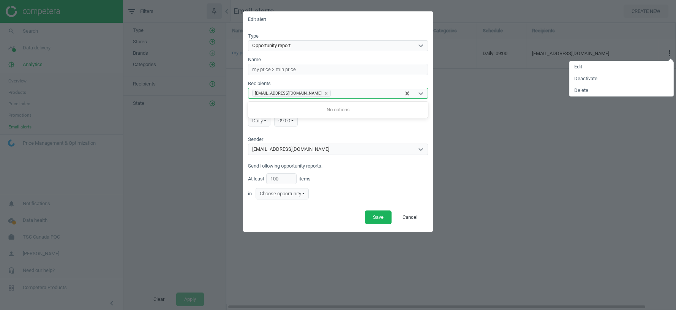
click at [352, 92] on div "mariia.samokhvalova@competera.net" at bounding box center [324, 94] width 152 height 10
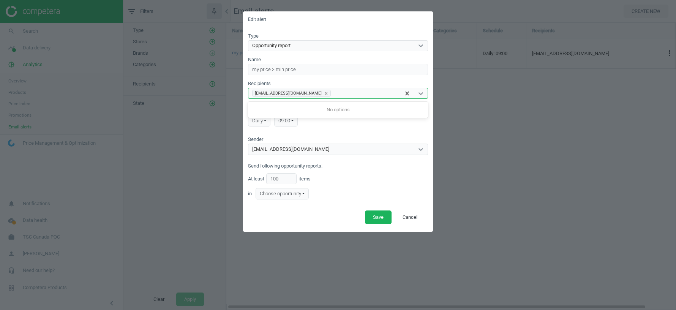
click at [377, 136] on div "Sender robot@competera.net" at bounding box center [338, 145] width 180 height 19
click at [359, 97] on div "mariia.samokhvalova@competera.net" at bounding box center [324, 94] width 152 height 10
click at [411, 222] on button "Cancel" at bounding box center [410, 217] width 31 height 14
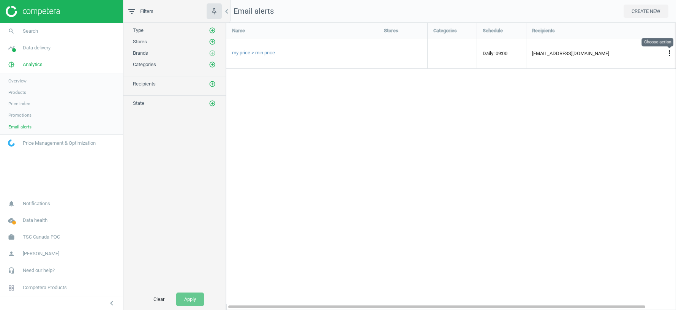
click at [669, 52] on icon "more_vert" at bounding box center [669, 53] width 9 height 9
click at [432, 151] on div "Name Stores Categories Schedule Recipients my price > min price Daily: 09:00 ma…" at bounding box center [451, 166] width 450 height 287
click at [669, 54] on icon "more_vert" at bounding box center [669, 53] width 9 height 9
click at [598, 64] on link "Edit" at bounding box center [622, 67] width 104 height 12
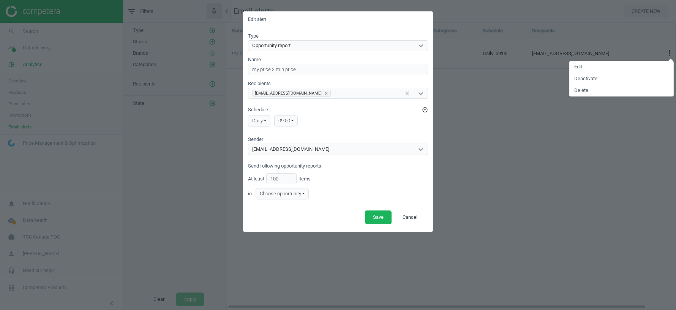
click at [352, 94] on div "mariia.samokhvalova@competera.net" at bounding box center [324, 94] width 152 height 10
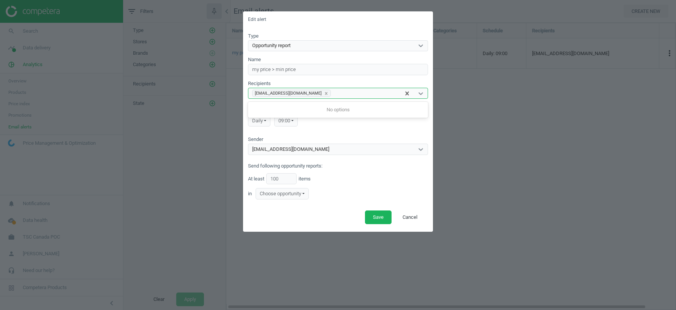
paste input "ishan.parikh@rci.rogers.com"
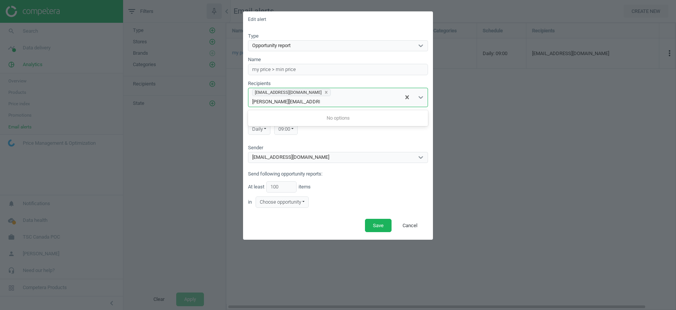
type input "ishan.parikh@rci.rogers.com"
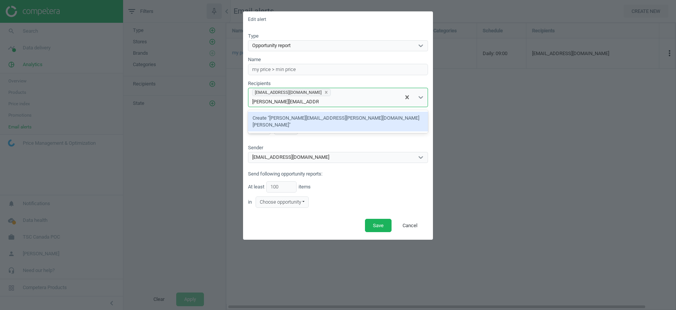
click at [319, 117] on div "Create "ishan.parikh@rci.rogers.com"" at bounding box center [338, 122] width 180 height 20
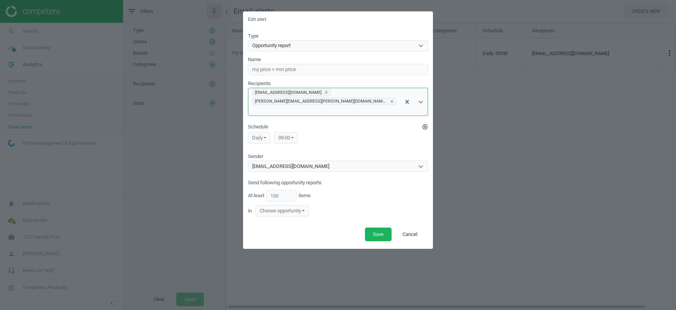
paste input "Charles.Lapointe@rci.rogers.com"
type input "Charles.Lapointe@rci.rogers.com"
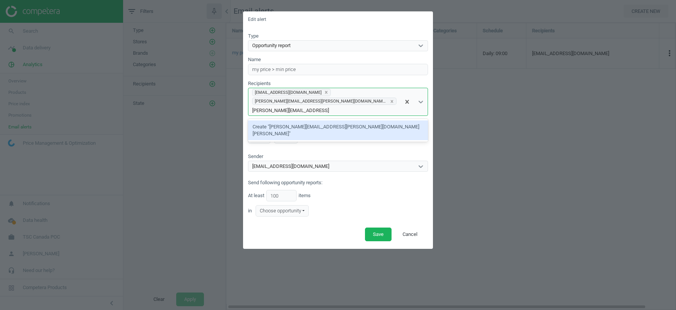
click at [315, 125] on div "Create "Charles.Lapointe@rci.rogers.com"" at bounding box center [338, 130] width 180 height 20
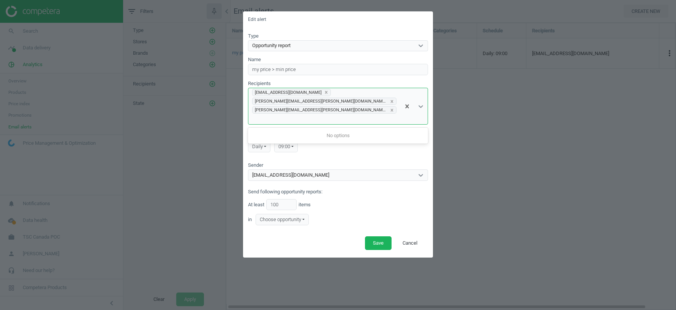
click at [371, 171] on div "robot@competera.net" at bounding box center [338, 174] width 180 height 11
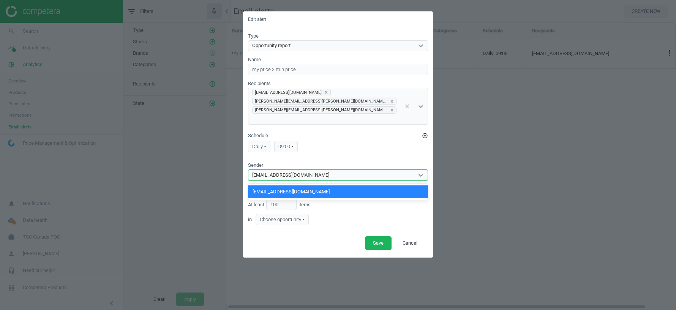
click at [367, 104] on div "mariia.samokhvalova@competera.net ishan.parikh@rci.rogers.com Charles.Lapointe@…" at bounding box center [324, 106] width 152 height 36
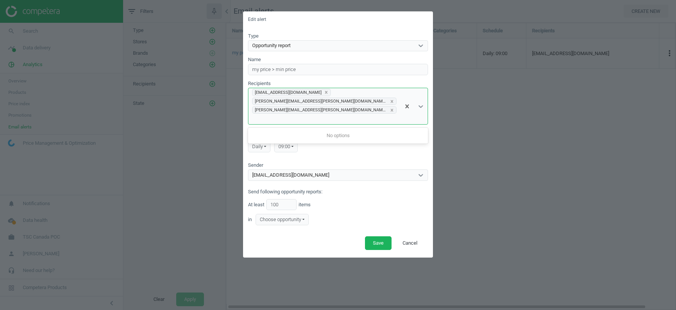
type input "n"
paste input "nataliya.megedyn@competera.net"
type input "nataliya.megedyn@competera.net"
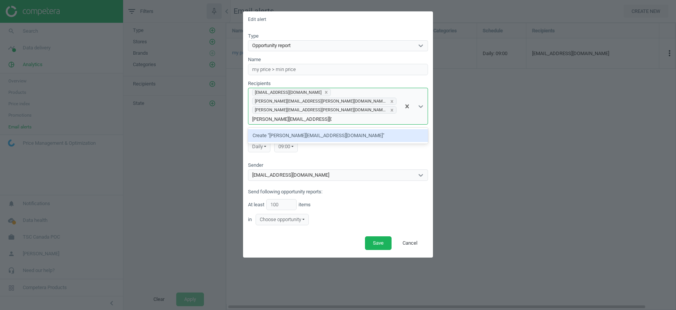
click at [324, 134] on div "Create "nataliya.megedyn@competera.net"" at bounding box center [338, 135] width 180 height 13
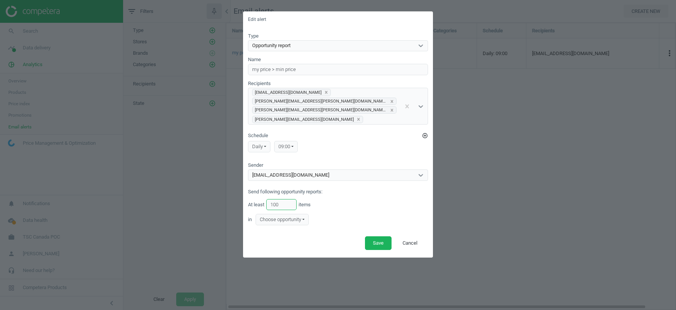
click at [283, 201] on input "100" at bounding box center [281, 204] width 30 height 11
type input "10"
click at [375, 242] on button "Save" at bounding box center [378, 243] width 27 height 14
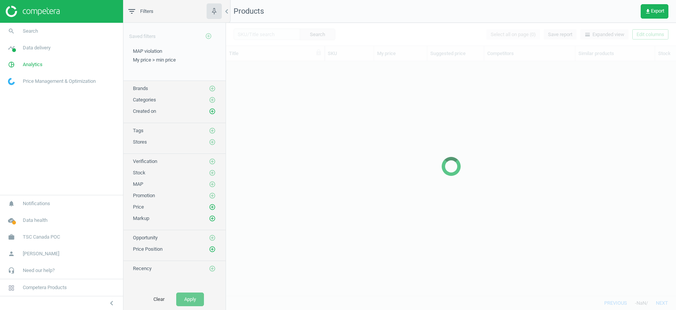
scroll to position [235, 450]
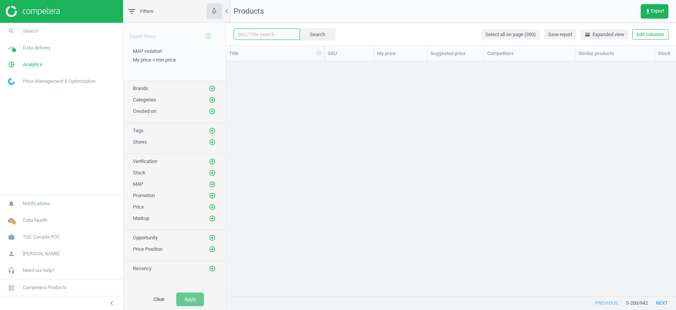
click at [258, 34] on input "text" at bounding box center [267, 33] width 66 height 11
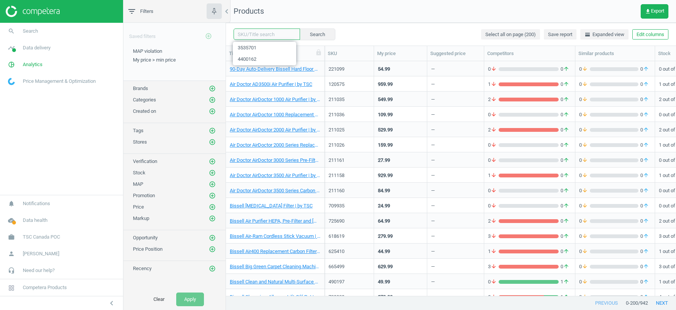
paste input "120903"
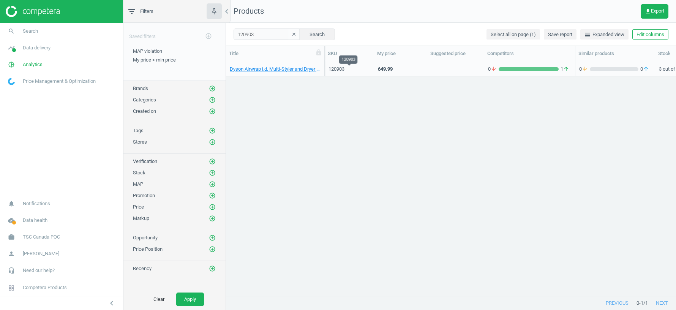
click at [337, 70] on div "120903" at bounding box center [349, 69] width 41 height 7
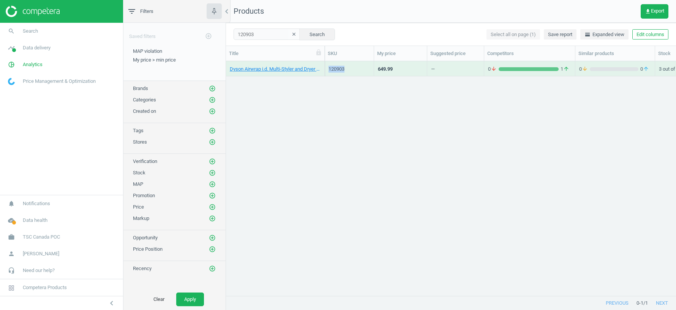
click at [337, 70] on div "120903" at bounding box center [349, 69] width 41 height 7
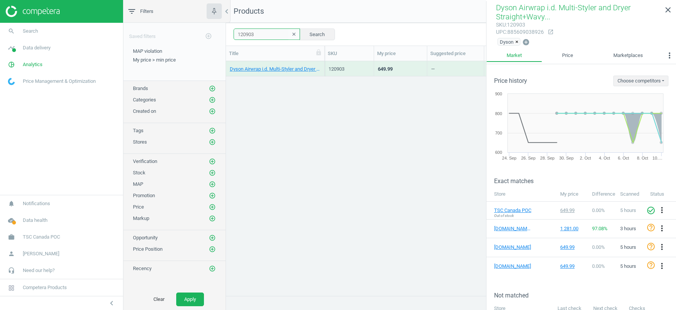
click at [242, 36] on input "120903" at bounding box center [267, 33] width 66 height 11
paste input "216641"
type input "216641"
click at [355, 68] on div "216641" at bounding box center [349, 69] width 41 height 7
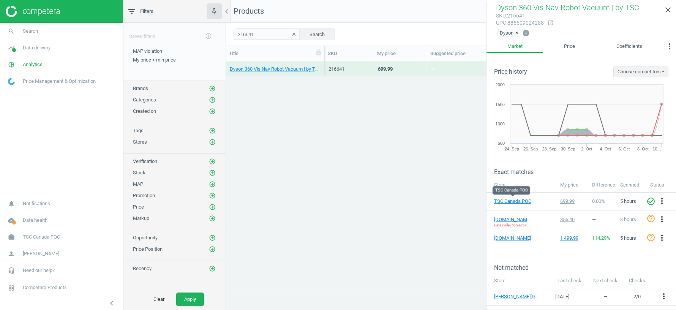
click at [397, 122] on div "Dyson 360 Vis Nav Robot Vacuum | by TSC 216641 699.99 — 0 arrow_downward 1 arro…" at bounding box center [451, 178] width 450 height 235
click at [667, 7] on icon "close" at bounding box center [668, 9] width 9 height 9
